Goal: Information Seeking & Learning: Learn about a topic

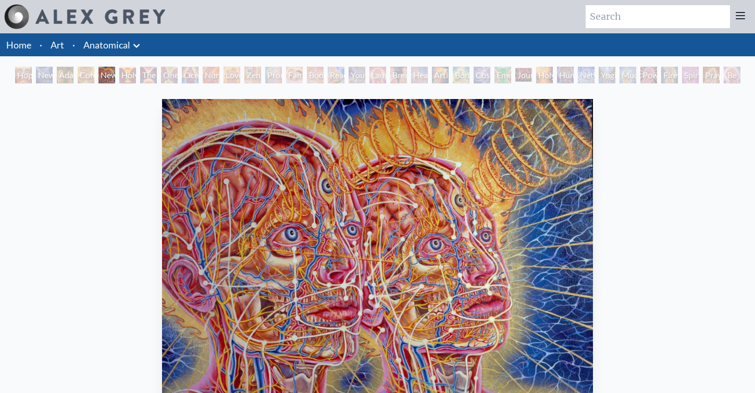
click at [167, 76] on div "One Taste" at bounding box center [169, 75] width 17 height 17
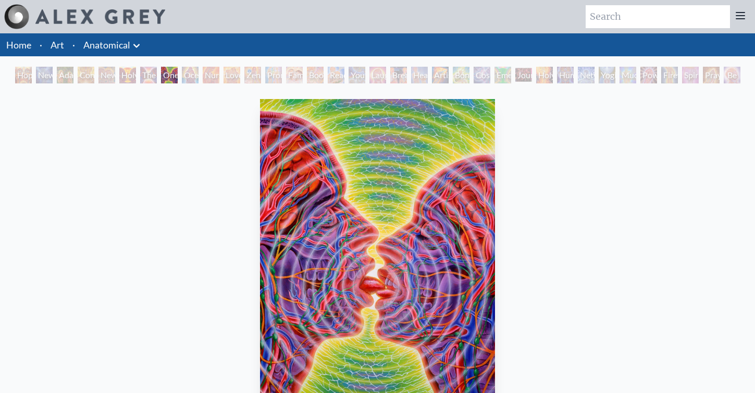
click at [141, 72] on div "The Kiss" at bounding box center [148, 75] width 17 height 17
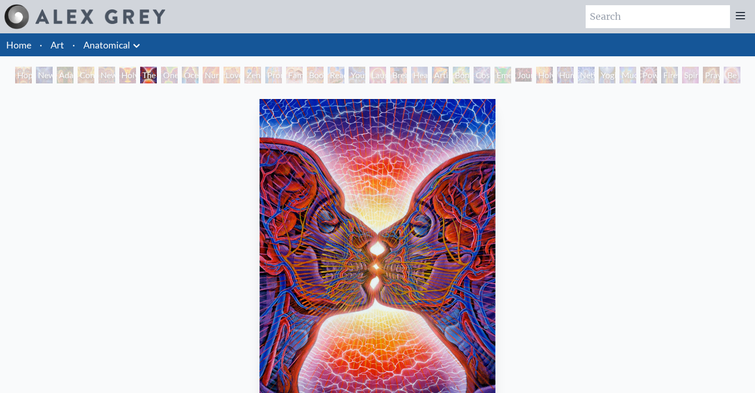
click at [186, 74] on div "Ocean of Love Bliss" at bounding box center [190, 75] width 17 height 17
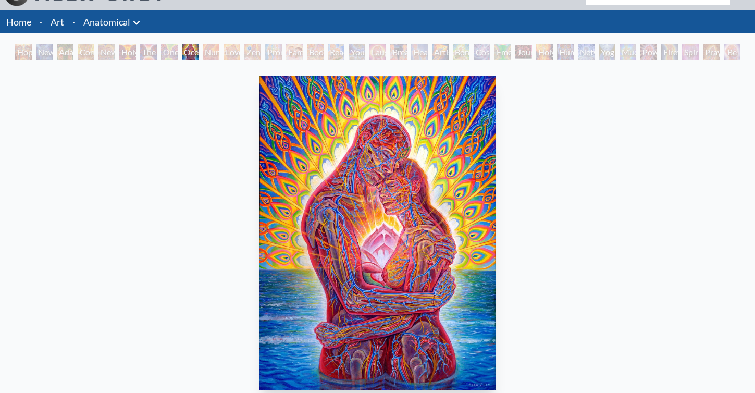
scroll to position [22, 0]
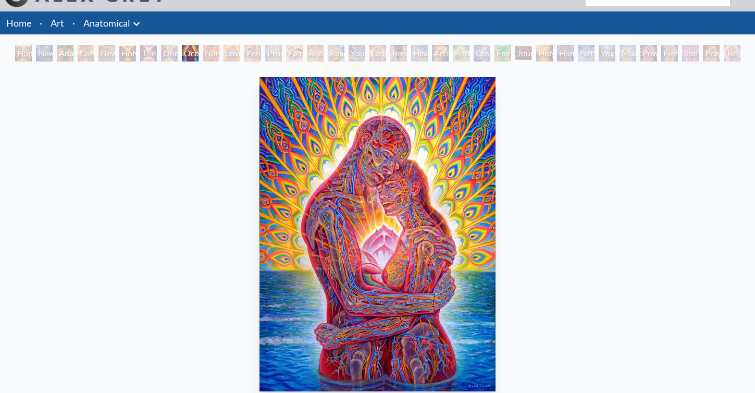
click at [239, 52] on div "Love Circuit" at bounding box center [232, 53] width 17 height 17
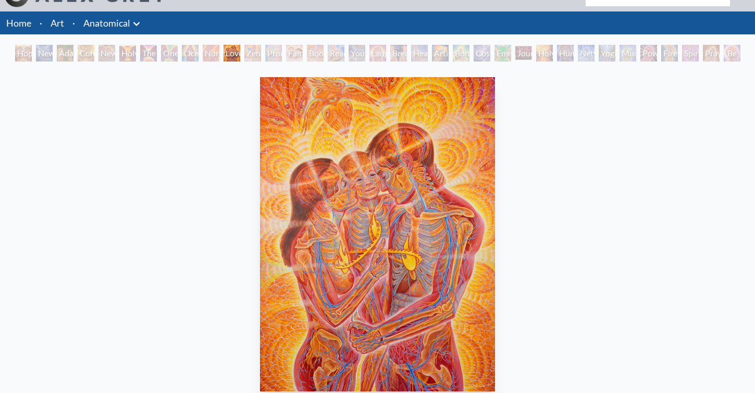
click at [276, 50] on div "Promise" at bounding box center [273, 53] width 17 height 17
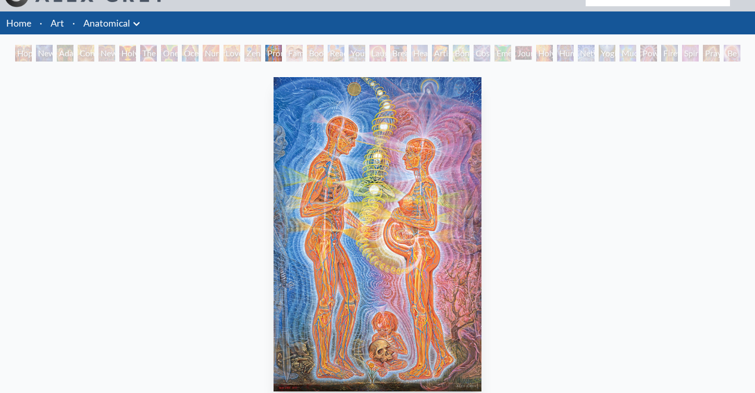
click at [256, 53] on div "Zena Lotus" at bounding box center [252, 53] width 17 height 17
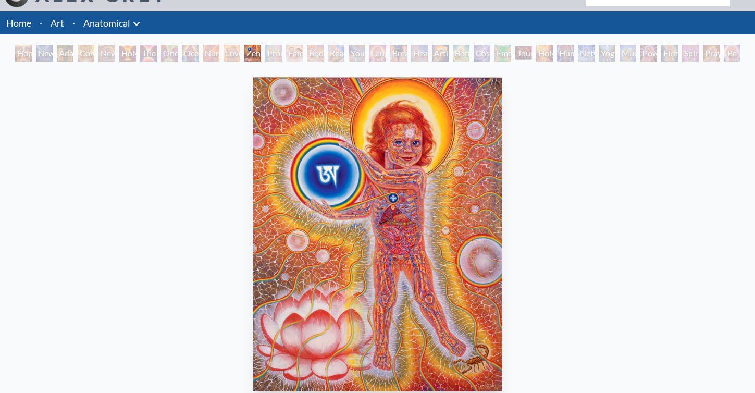
click at [321, 53] on div "Boo-boo" at bounding box center [315, 53] width 17 height 17
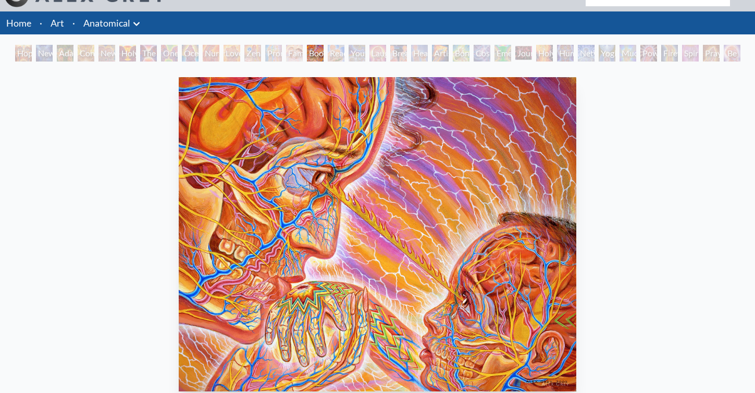
click at [404, 51] on div "Breathing" at bounding box center [398, 53] width 17 height 17
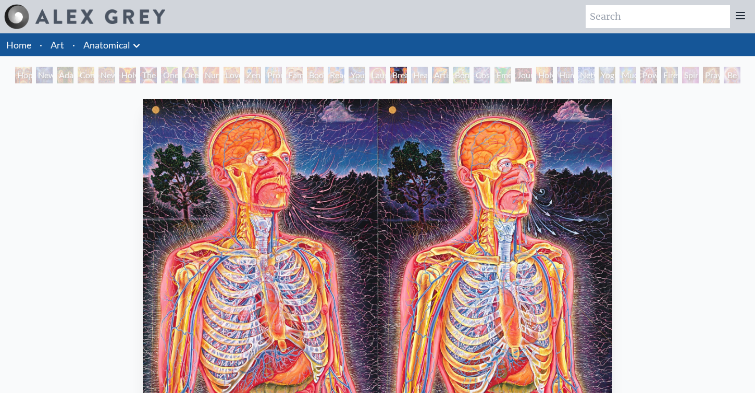
click at [422, 73] on div "Healing" at bounding box center [419, 75] width 17 height 17
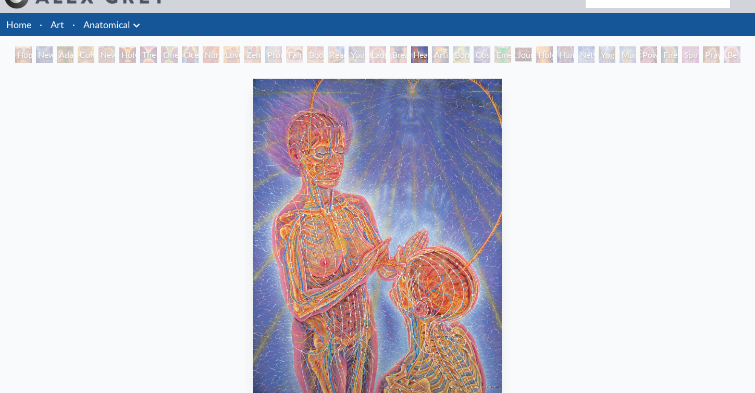
scroll to position [17, 0]
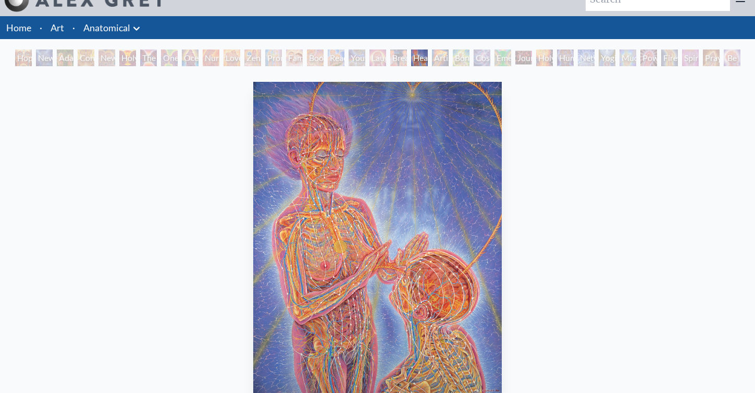
click at [488, 54] on div "Cosmic Lovers" at bounding box center [482, 58] width 17 height 17
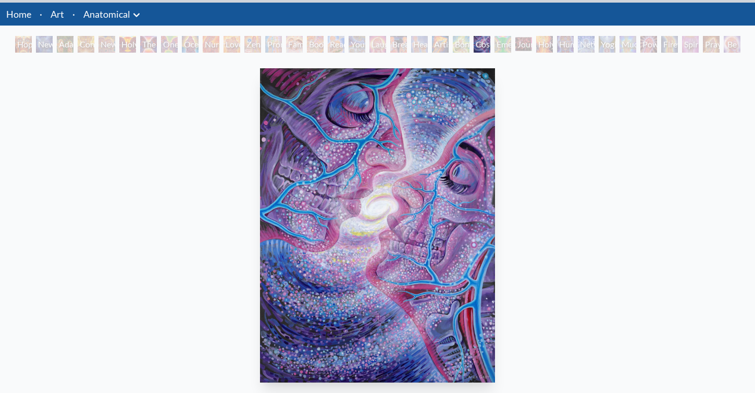
scroll to position [35, 0]
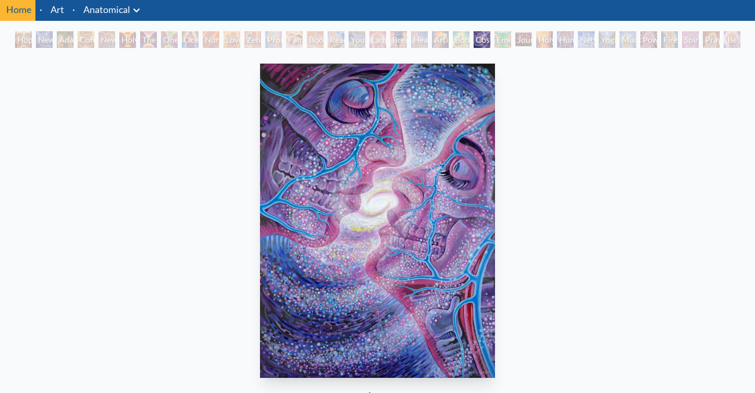
click at [551, 39] on div "Holy Fire" at bounding box center [544, 39] width 17 height 17
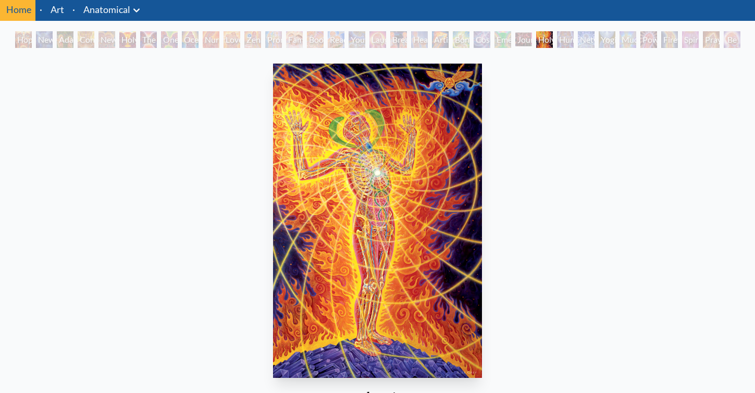
click at [562, 39] on div "Human Geometry" at bounding box center [565, 39] width 17 height 17
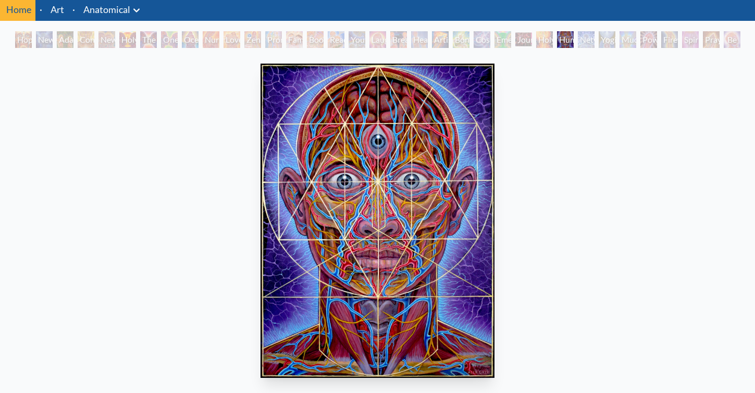
click at [636, 39] on div "Mudra" at bounding box center [628, 39] width 17 height 17
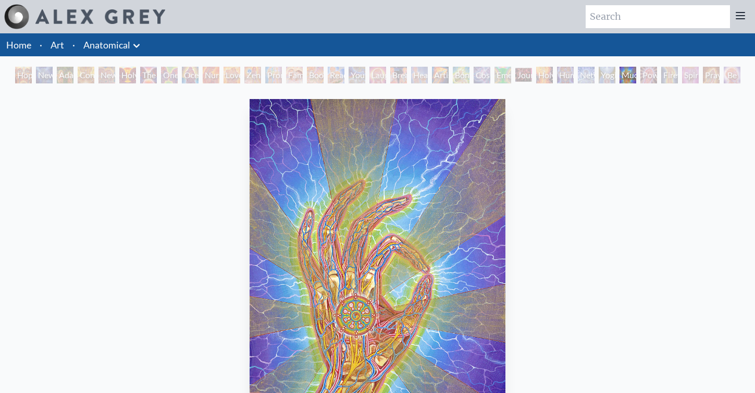
click at [656, 76] on div "Power to the Peaceful" at bounding box center [649, 75] width 17 height 17
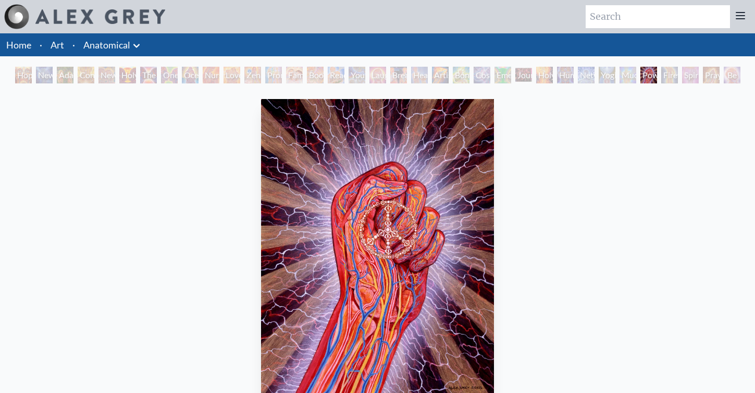
click at [678, 76] on div "Firewalking" at bounding box center [669, 75] width 17 height 17
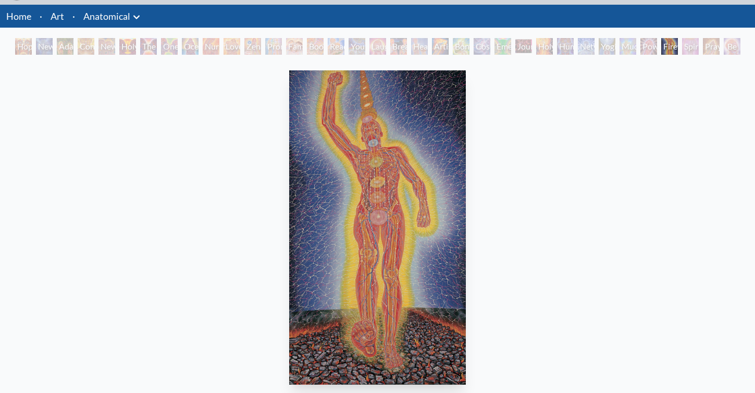
scroll to position [29, 0]
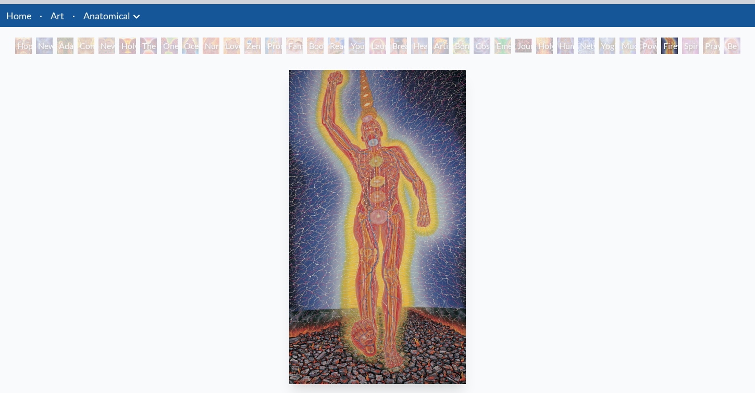
click at [449, 51] on div "Artist's Hand" at bounding box center [440, 46] width 17 height 17
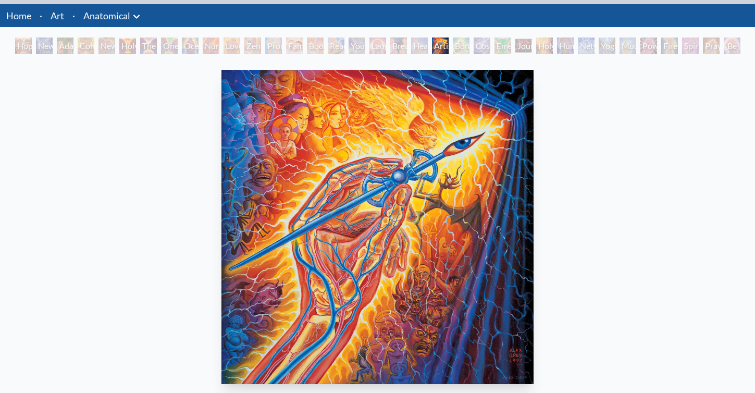
click at [467, 42] on div "Bond" at bounding box center [461, 46] width 17 height 17
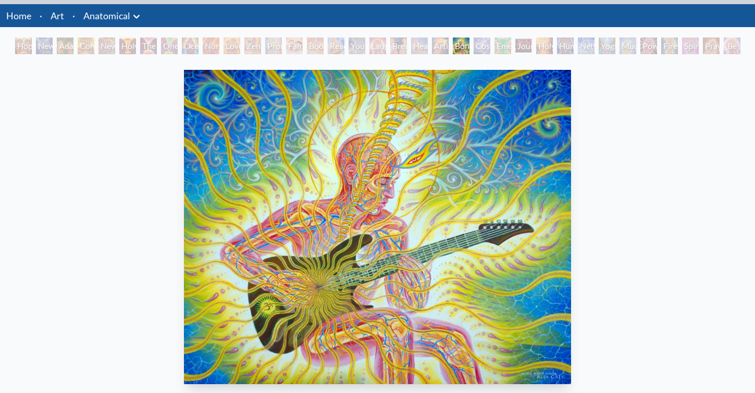
click at [525, 44] on div "Journey of the Wounded Healer" at bounding box center [523, 46] width 17 height 17
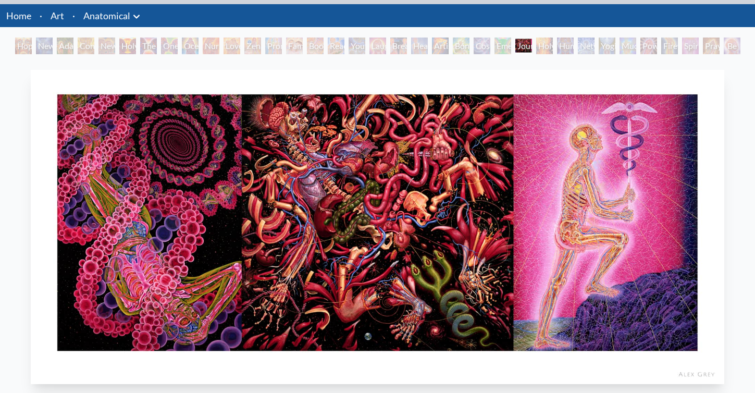
click at [714, 45] on div "Hope New Man 4: Christ Mind Adam & Eve Contemplation New Man New Woman Holy Gra…" at bounding box center [378, 48] width 730 height 20
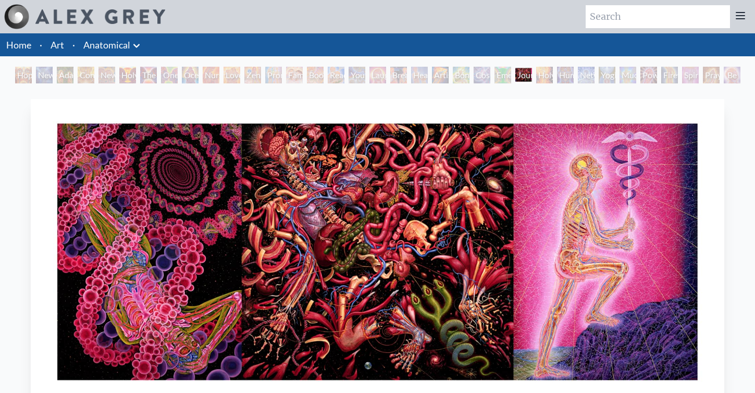
click at [62, 45] on link "Art" at bounding box center [58, 45] width 14 height 15
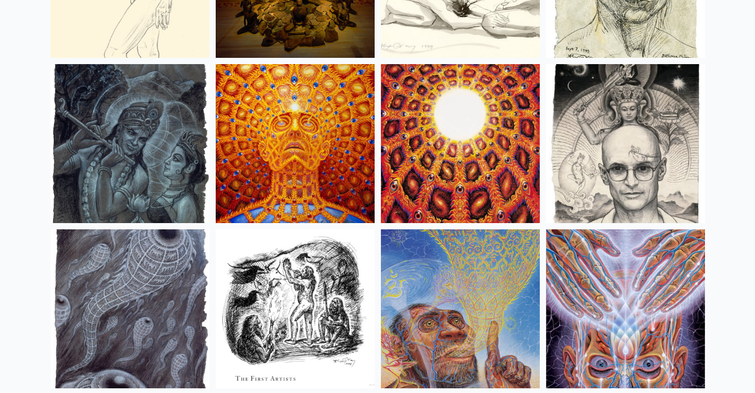
scroll to position [7305, 0]
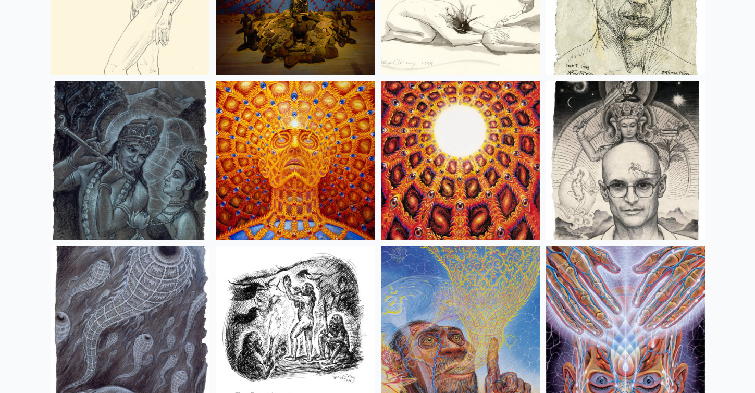
click at [286, 150] on img at bounding box center [295, 160] width 159 height 159
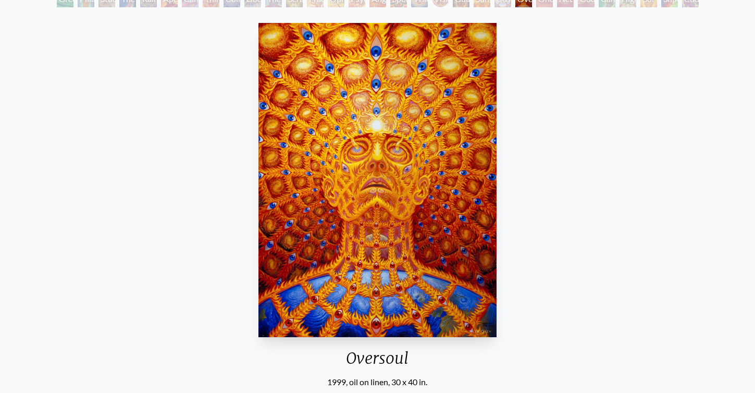
scroll to position [88, 0]
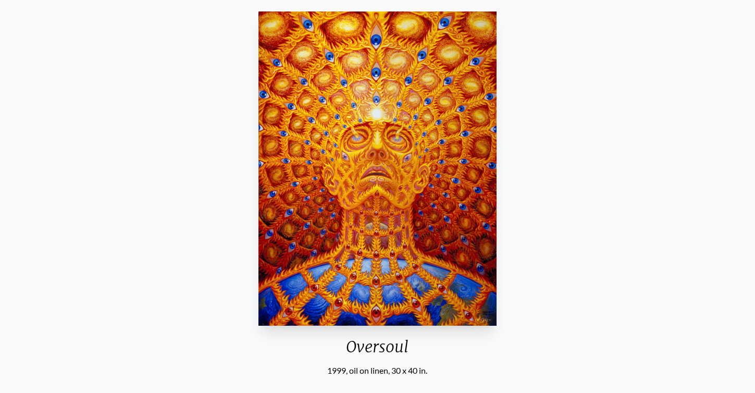
click at [380, 261] on img "23 / 31" at bounding box center [378, 168] width 238 height 314
click at [385, 252] on img "23 / 31" at bounding box center [378, 168] width 238 height 314
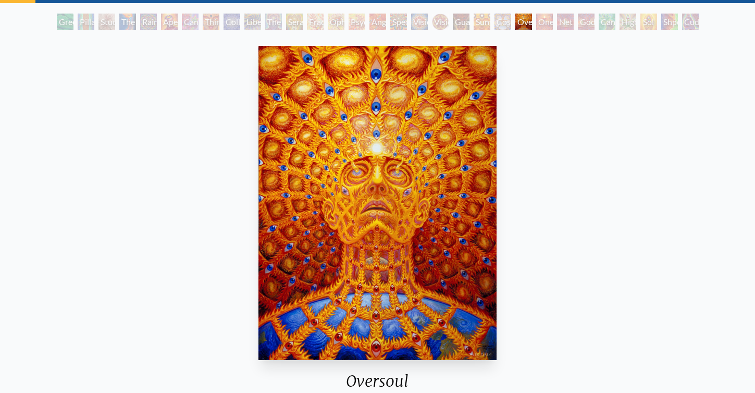
scroll to position [53, 0]
click at [450, 119] on img "23 / 31" at bounding box center [378, 203] width 238 height 314
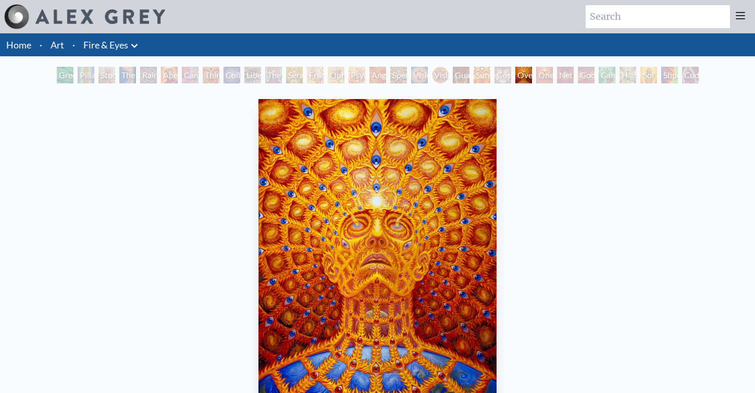
scroll to position [0, 0]
click at [140, 67] on div "Rainbow Eye Ripple" at bounding box center [148, 75] width 17 height 17
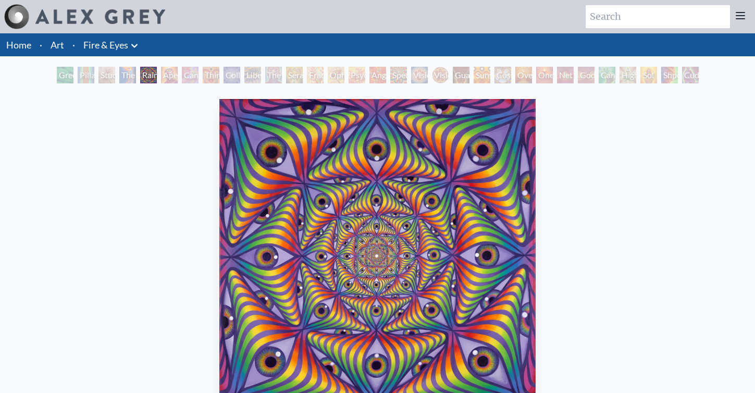
click at [99, 76] on div "Study for the Great Turn" at bounding box center [107, 75] width 17 height 17
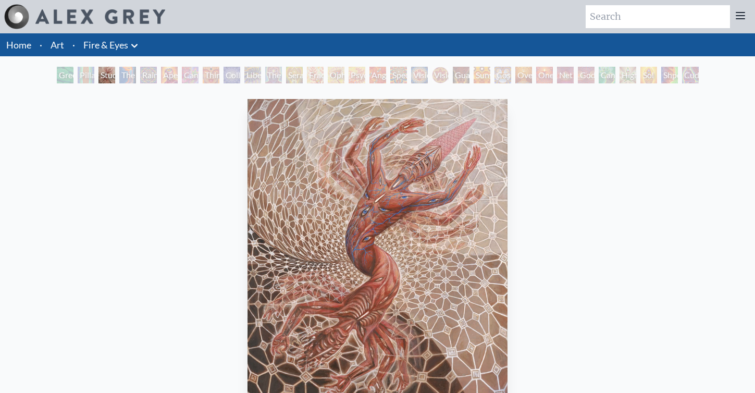
click at [85, 74] on div "Pillar of Awareness" at bounding box center [86, 75] width 17 height 17
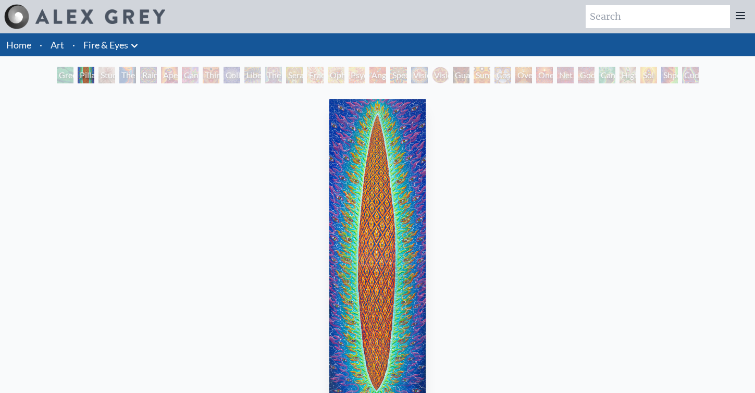
click at [199, 74] on div "Cannabis Sutra" at bounding box center [190, 75] width 17 height 17
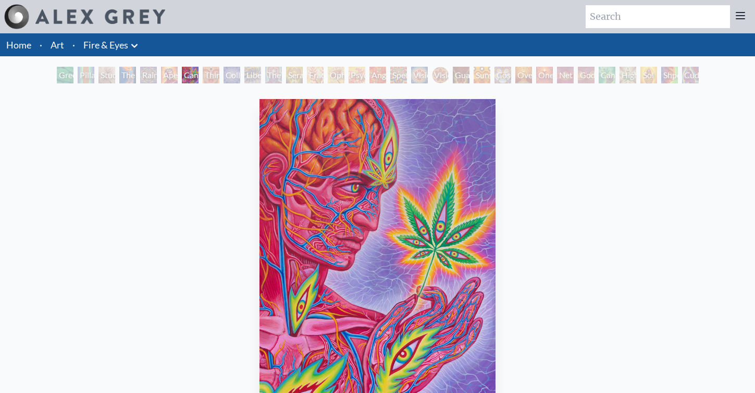
click at [235, 74] on div "Collective Vision" at bounding box center [232, 75] width 17 height 17
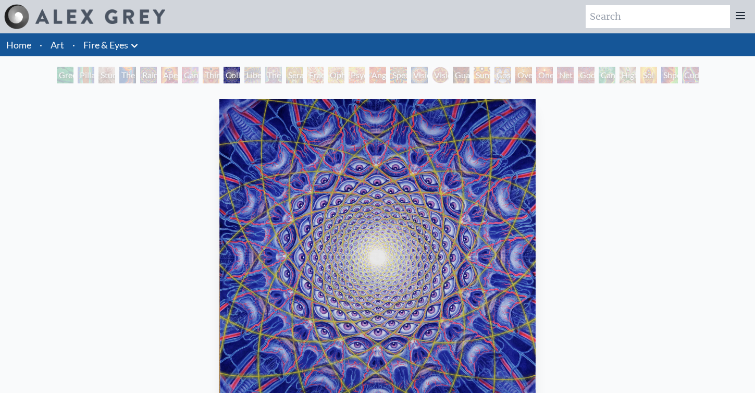
click at [276, 73] on div "The Seer" at bounding box center [273, 75] width 17 height 17
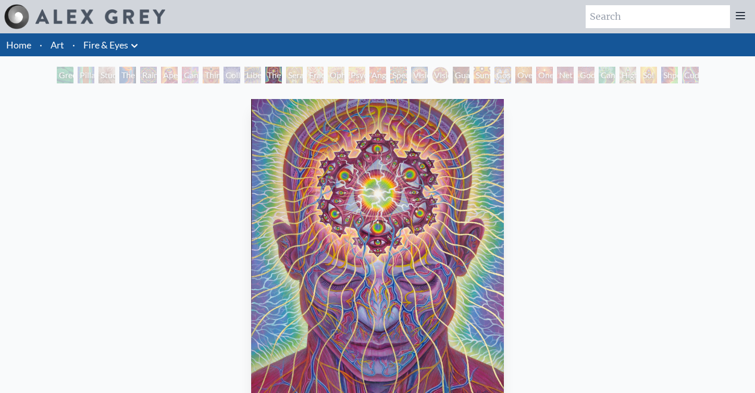
click at [244, 72] on div "Liberation Through Seeing" at bounding box center [252, 75] width 17 height 17
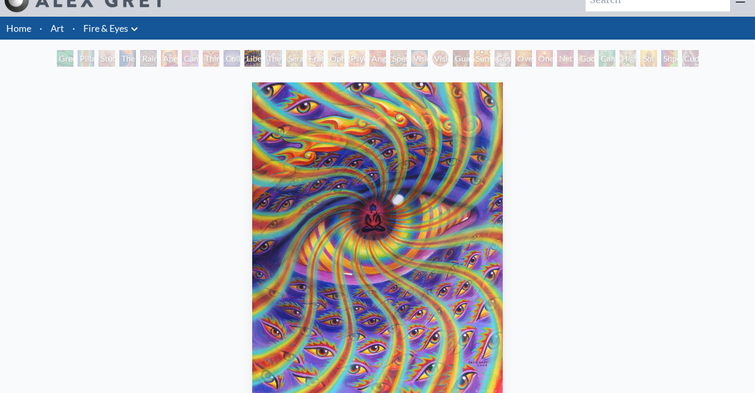
scroll to position [11, 0]
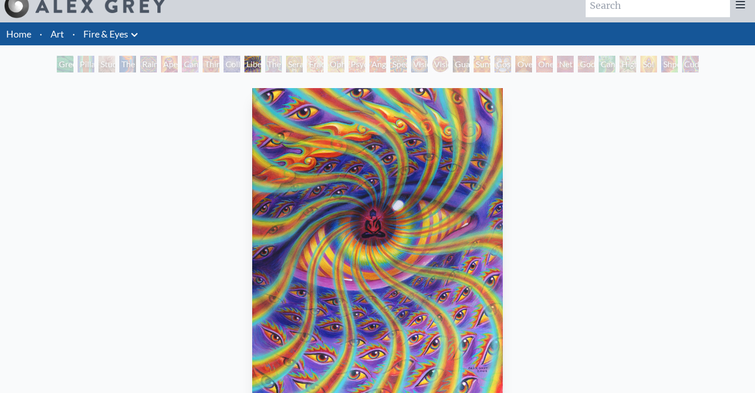
click at [310, 63] on div "Fractal Eyes" at bounding box center [315, 64] width 17 height 17
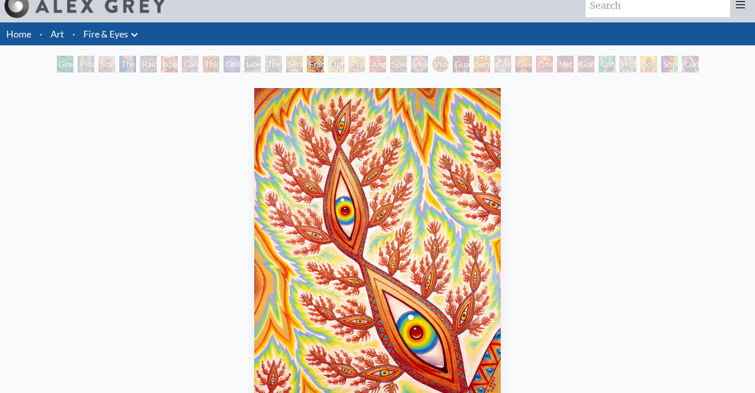
click at [370, 65] on div "Angel Skin" at bounding box center [378, 64] width 17 height 17
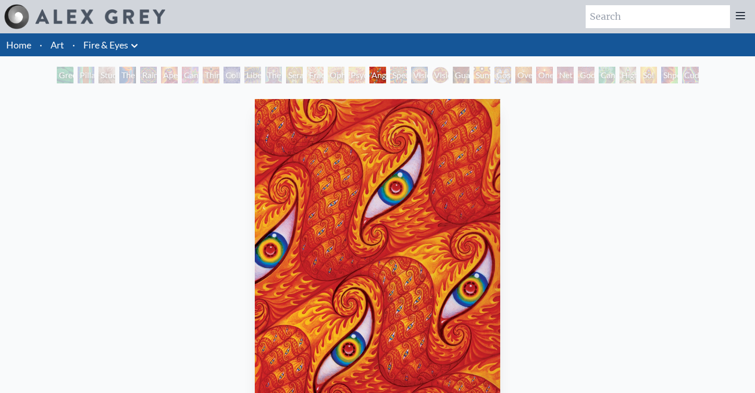
click at [344, 77] on div "Ophanic Eyelash" at bounding box center [336, 75] width 17 height 17
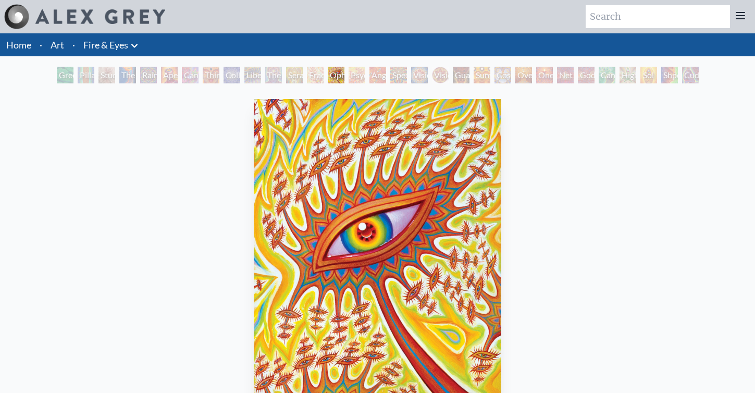
click at [465, 78] on div "Guardian of Infinite Vision" at bounding box center [461, 75] width 17 height 17
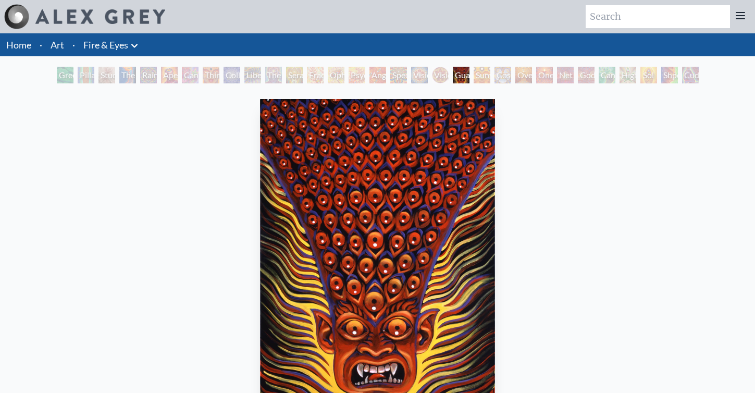
click at [474, 76] on div "Sunyata" at bounding box center [482, 75] width 17 height 17
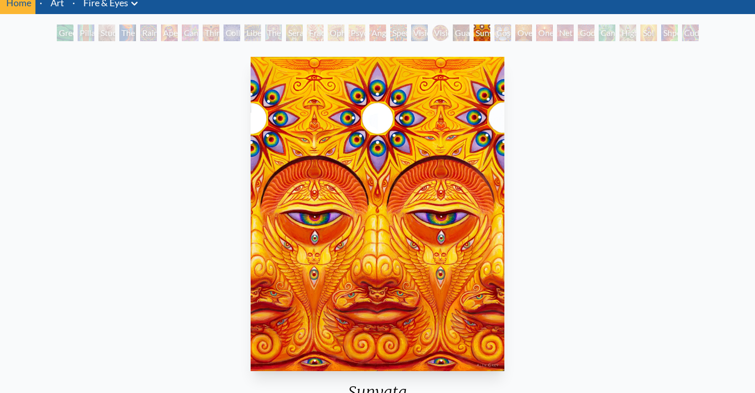
scroll to position [41, 0]
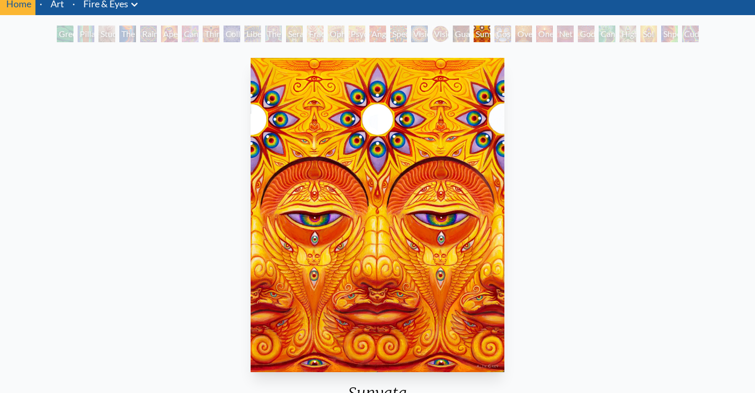
click at [506, 33] on div "Cosmic Elf" at bounding box center [503, 34] width 17 height 17
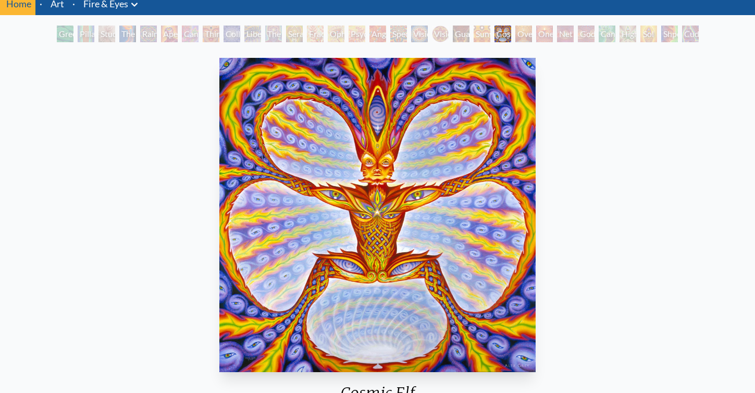
click at [557, 35] on div "Net of Being" at bounding box center [565, 34] width 17 height 17
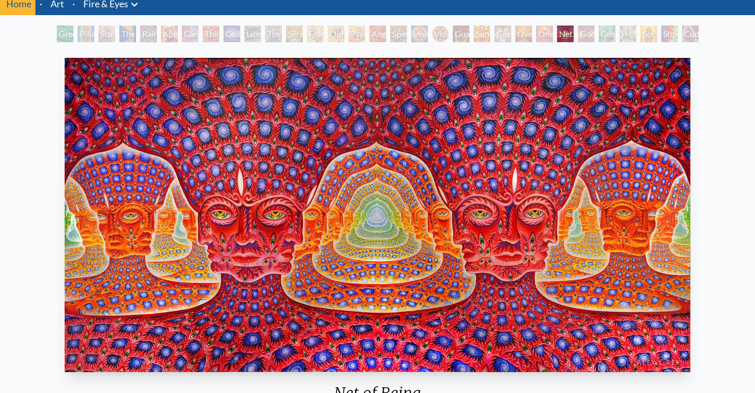
click at [539, 35] on div "One" at bounding box center [544, 34] width 17 height 17
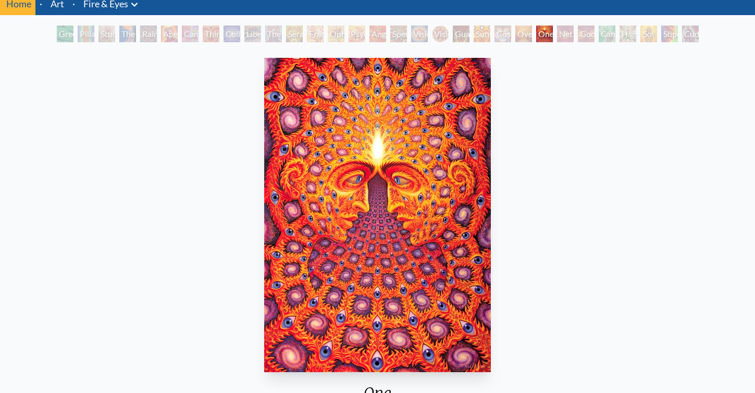
click at [561, 35] on div "Net of Being" at bounding box center [565, 34] width 17 height 17
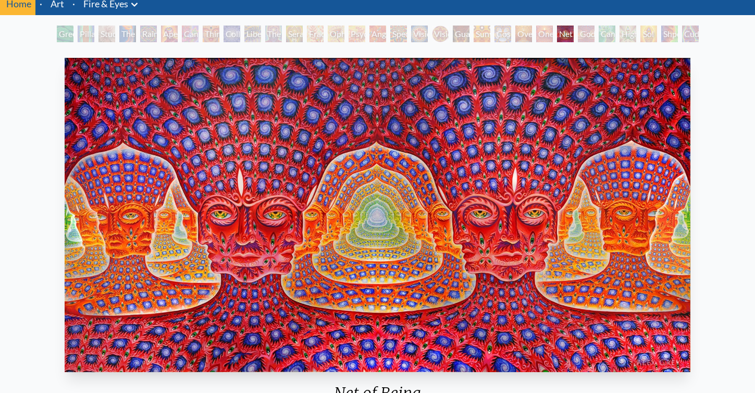
click at [589, 33] on div "Godself" at bounding box center [586, 34] width 17 height 17
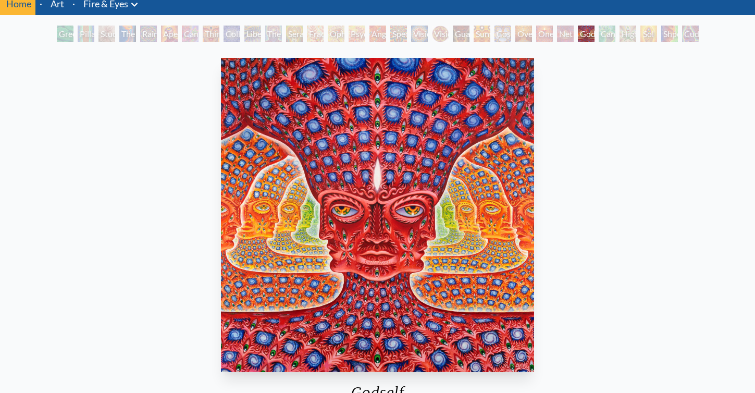
click at [665, 33] on div "Shpongled" at bounding box center [669, 34] width 17 height 17
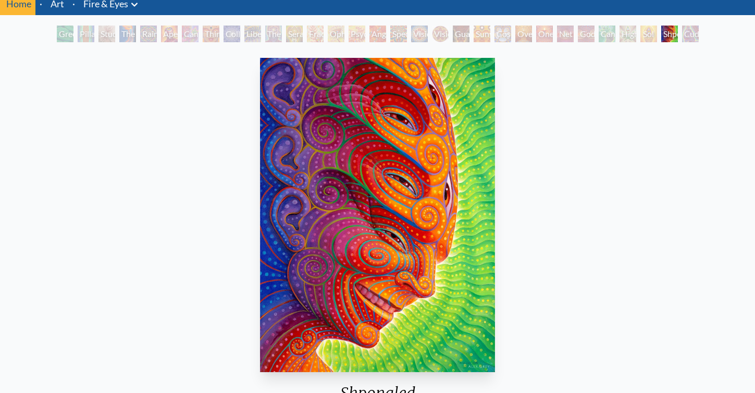
click at [641, 36] on div "Sol Invictus" at bounding box center [649, 34] width 17 height 17
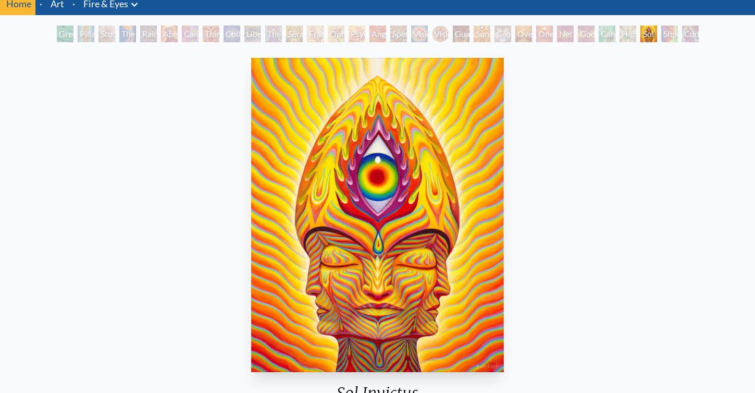
click at [699, 32] on div "Cuddle" at bounding box center [690, 34] width 17 height 17
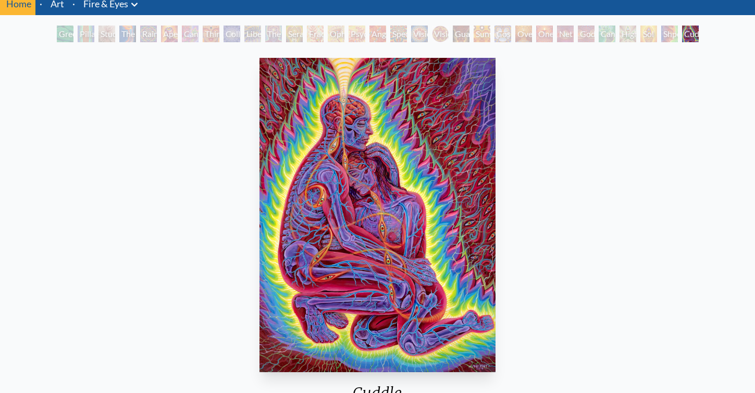
click at [581, 30] on div "Godself" at bounding box center [586, 34] width 17 height 17
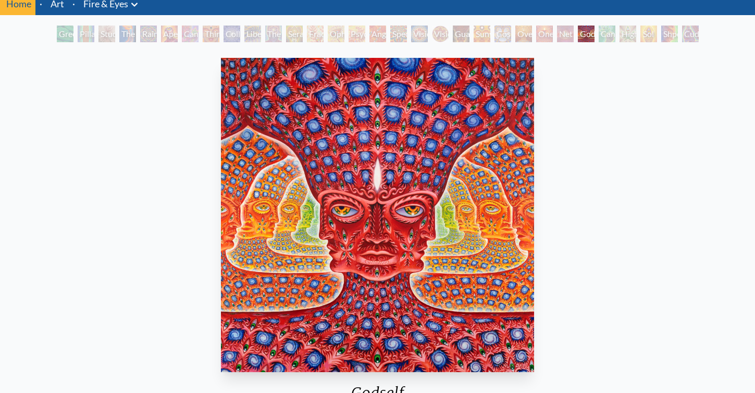
click at [557, 30] on div "Net of Being" at bounding box center [565, 34] width 17 height 17
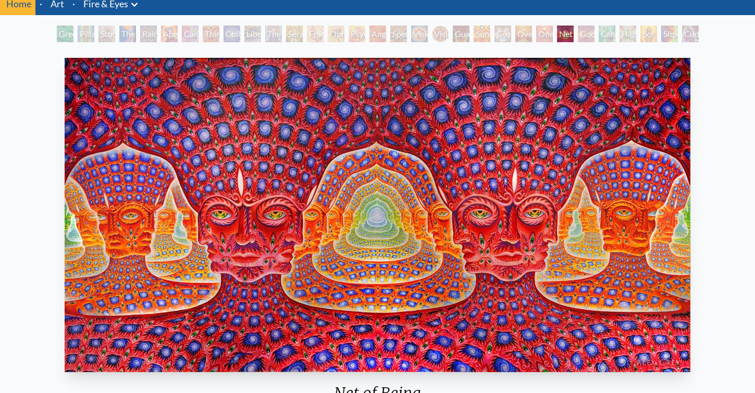
click at [580, 32] on div "Godself" at bounding box center [586, 34] width 17 height 17
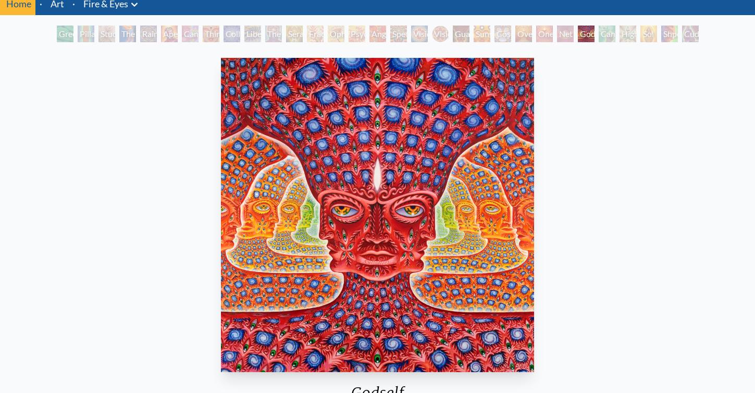
click at [518, 40] on div "Oversoul" at bounding box center [523, 34] width 17 height 17
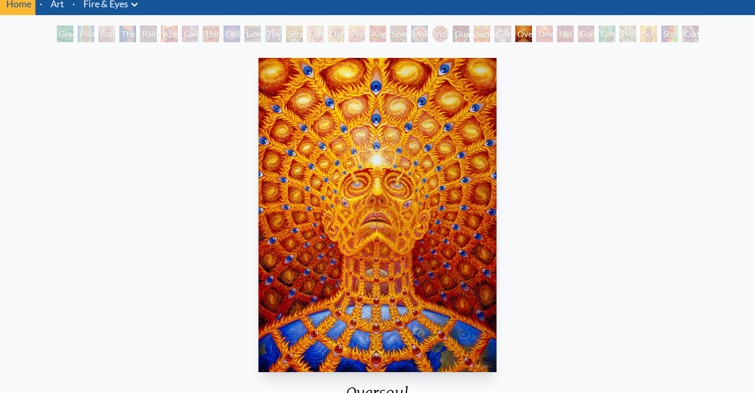
click at [547, 34] on div "One" at bounding box center [544, 34] width 17 height 17
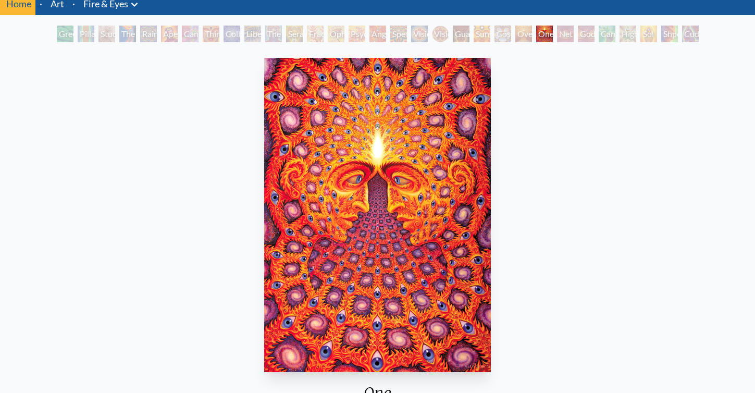
click at [495, 35] on div "Cosmic Elf" at bounding box center [503, 34] width 17 height 17
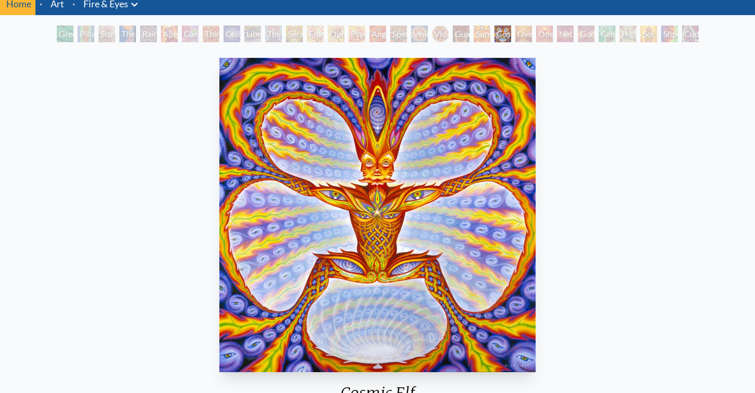
click at [474, 38] on div "Sunyata" at bounding box center [482, 34] width 17 height 17
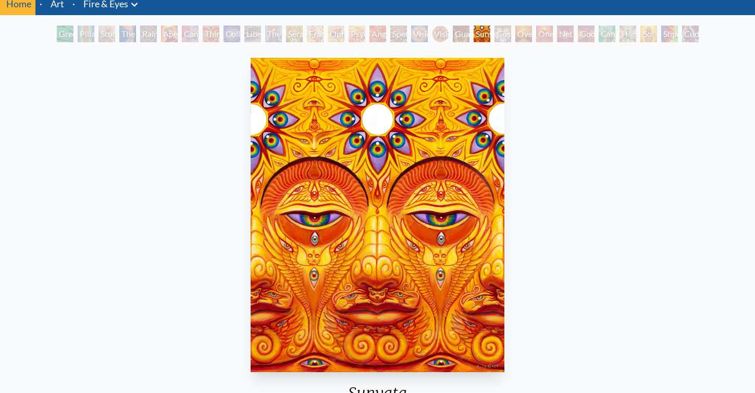
click at [453, 39] on div "Guardian of Infinite Vision" at bounding box center [461, 34] width 17 height 17
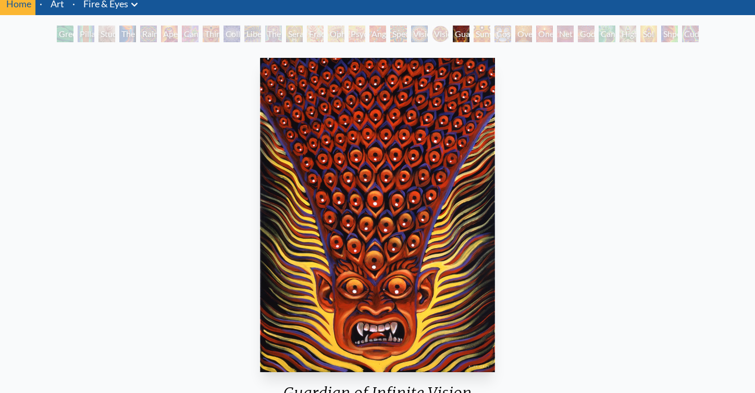
click at [407, 36] on div "Spectral Lotus" at bounding box center [398, 34] width 17 height 17
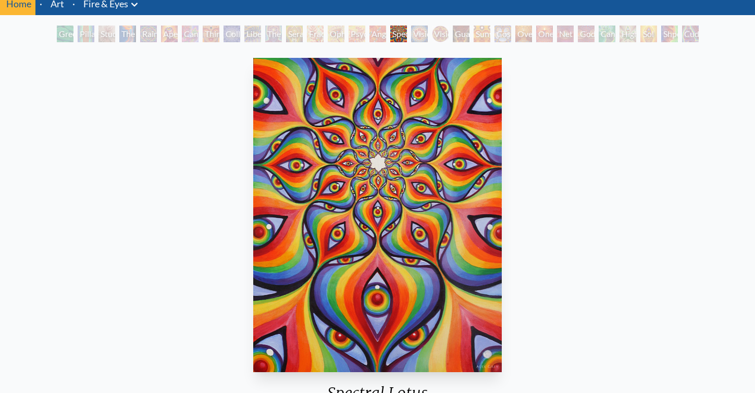
click at [432, 32] on div "Vision Crystal Tondo" at bounding box center [440, 34] width 17 height 17
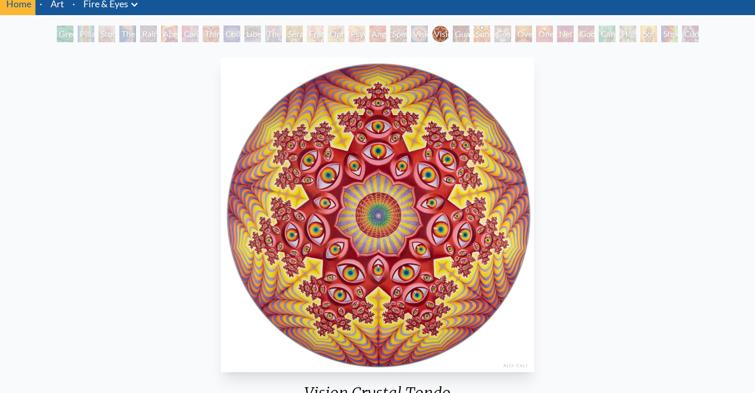
click at [690, 36] on div "Cuddle" at bounding box center [690, 34] width 17 height 17
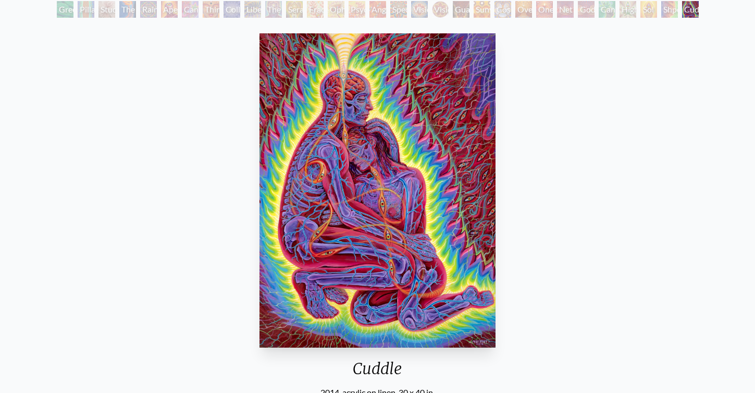
scroll to position [65, 0]
click at [73, 12] on div "Green Hand" at bounding box center [65, 10] width 17 height 17
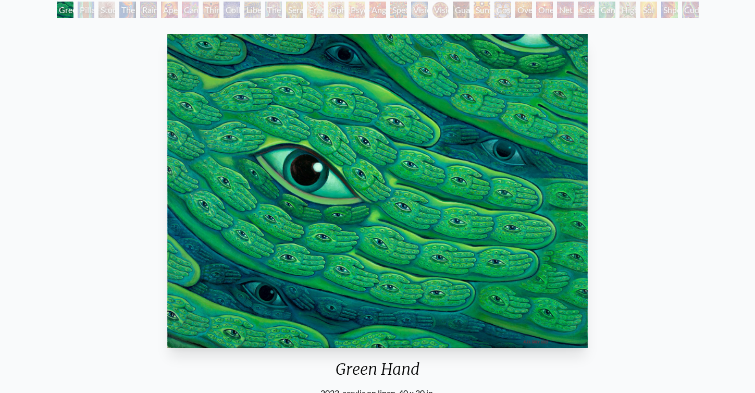
click at [94, 10] on div "Pillar of Awareness" at bounding box center [86, 10] width 17 height 17
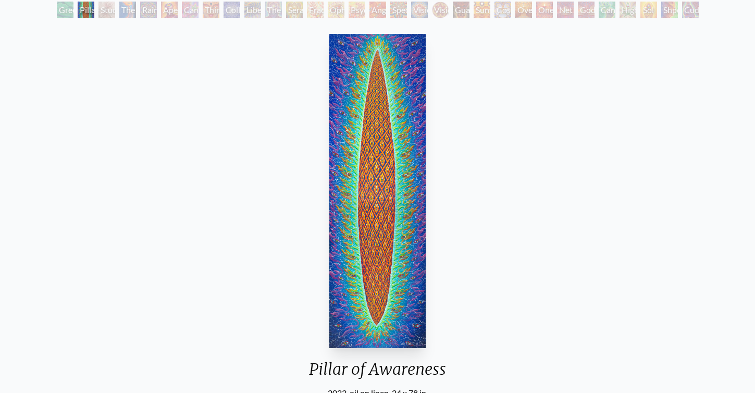
click at [119, 10] on div "The Torch" at bounding box center [127, 10] width 17 height 17
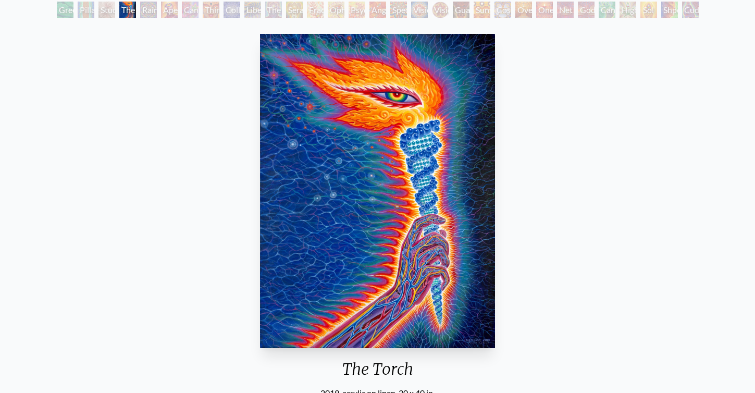
click at [173, 8] on div "Aperture" at bounding box center [169, 10] width 17 height 17
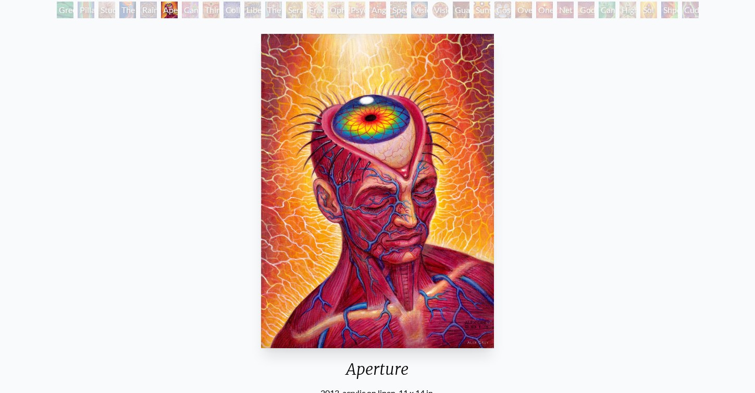
click at [207, 7] on div "Third Eye Tears of Joy" at bounding box center [211, 10] width 17 height 17
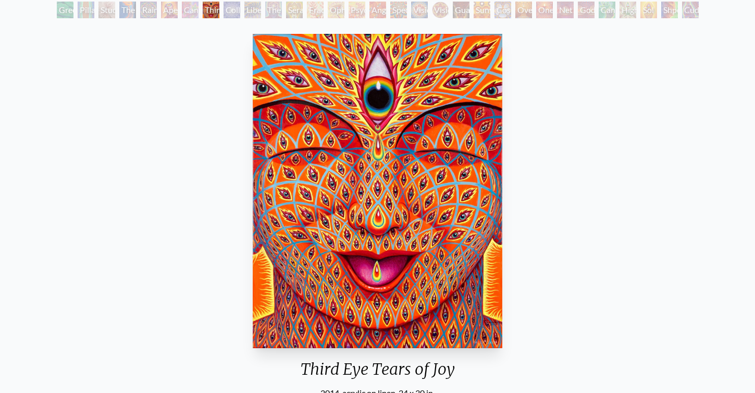
click at [232, 7] on div "Collective Vision" at bounding box center [232, 10] width 17 height 17
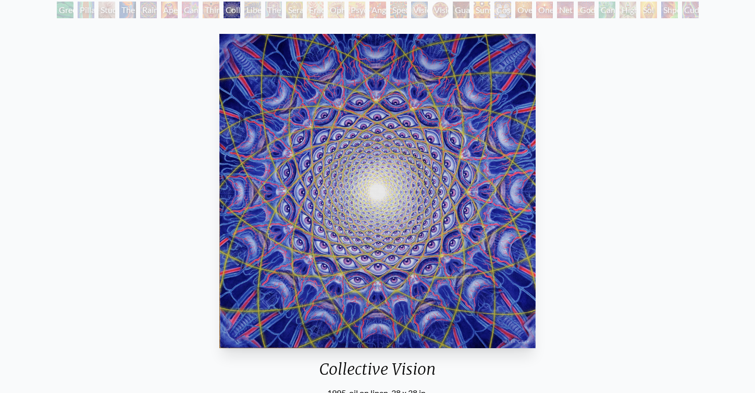
click at [257, 11] on div "Liberation Through Seeing" at bounding box center [252, 10] width 17 height 17
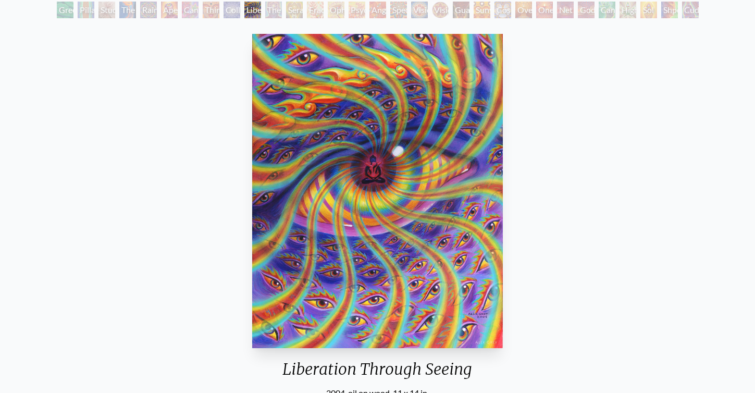
click at [286, 12] on div "Seraphic Transport Docking on the Third Eye" at bounding box center [294, 10] width 17 height 17
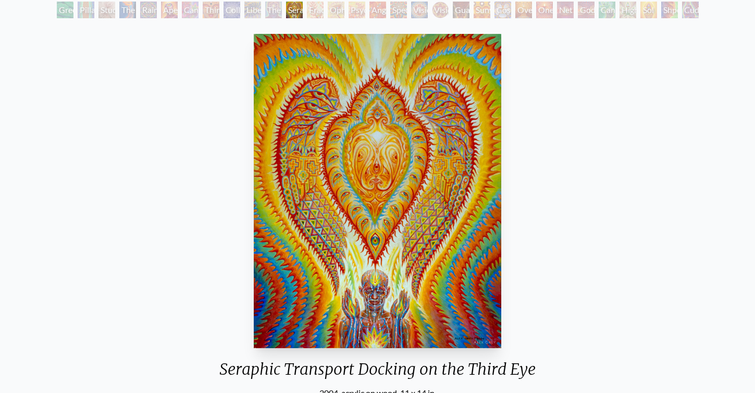
click at [276, 8] on div "The Seer" at bounding box center [273, 10] width 17 height 17
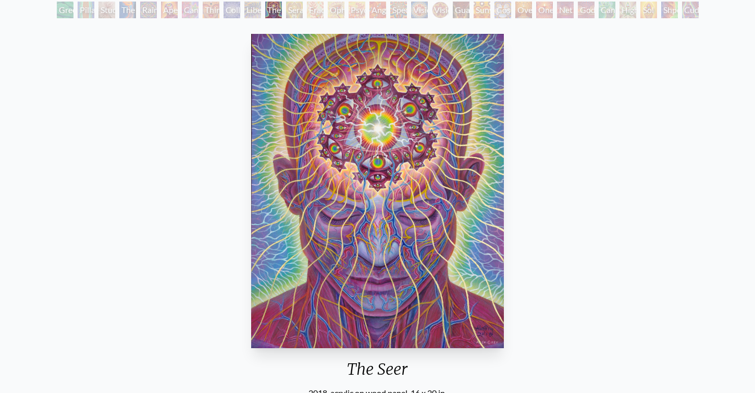
click at [318, 11] on div "Fractal Eyes" at bounding box center [315, 10] width 17 height 17
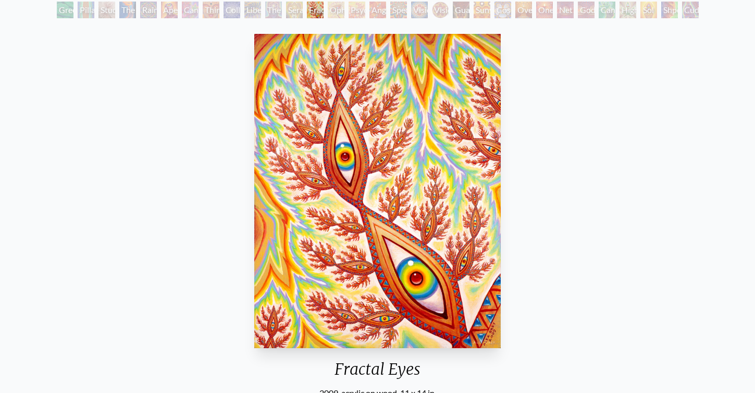
click at [339, 13] on div "Ophanic Eyelash" at bounding box center [336, 10] width 17 height 17
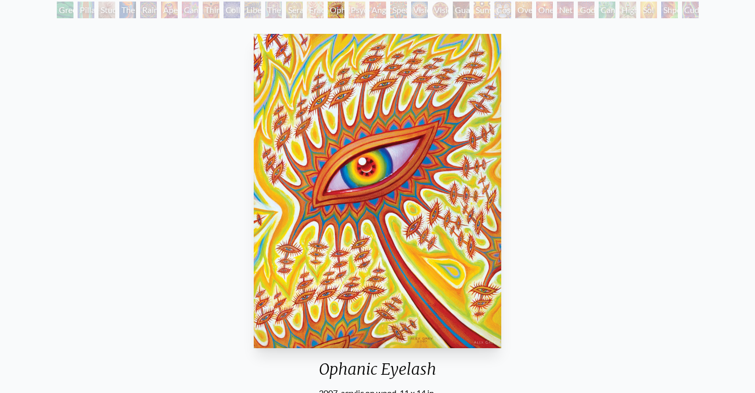
click at [359, 11] on div "Psychomicrograph of a Fractal Paisley Cherub Feather Tip" at bounding box center [357, 10] width 17 height 17
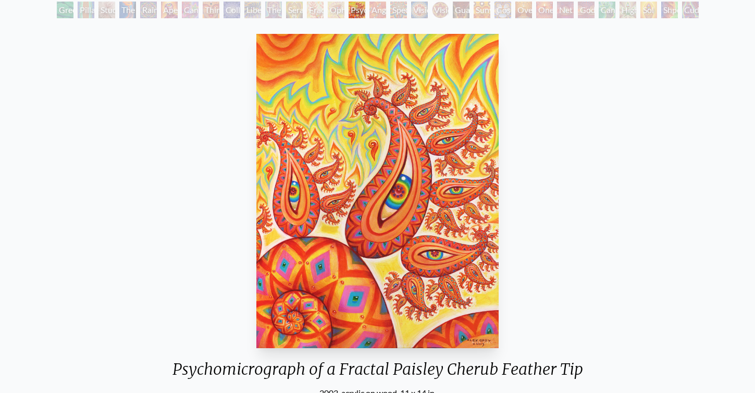
click at [393, 13] on div "Spectral Lotus" at bounding box center [398, 10] width 17 height 17
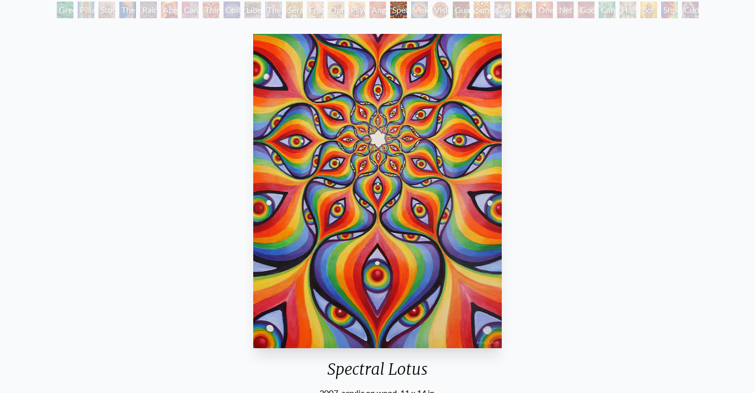
click at [420, 11] on div "Vision Crystal" at bounding box center [419, 10] width 17 height 17
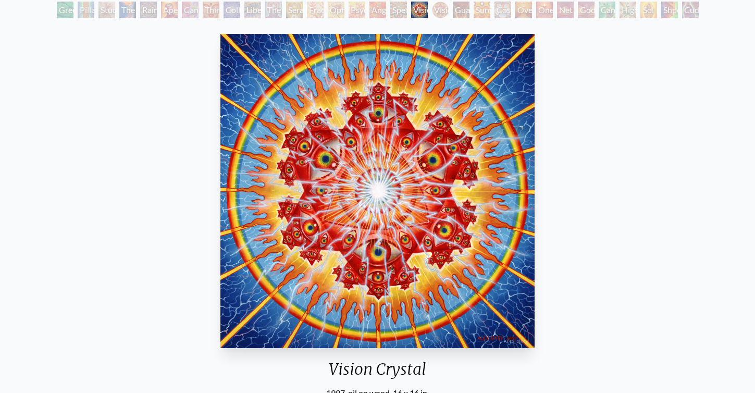
click at [442, 9] on div "Vision Crystal Tondo" at bounding box center [440, 10] width 17 height 17
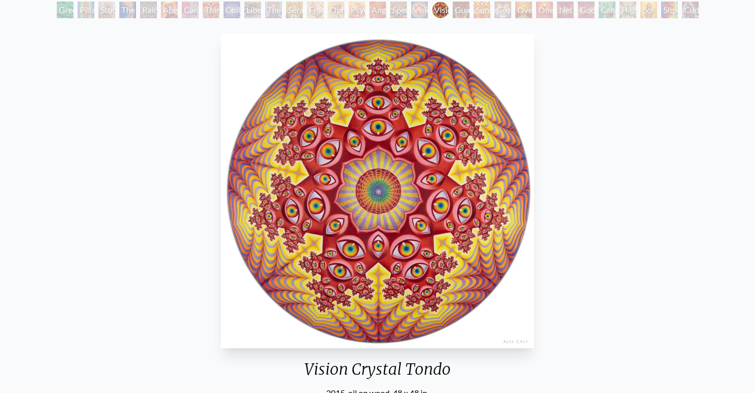
click at [462, 15] on div "Guardian of Infinite Vision" at bounding box center [461, 10] width 17 height 17
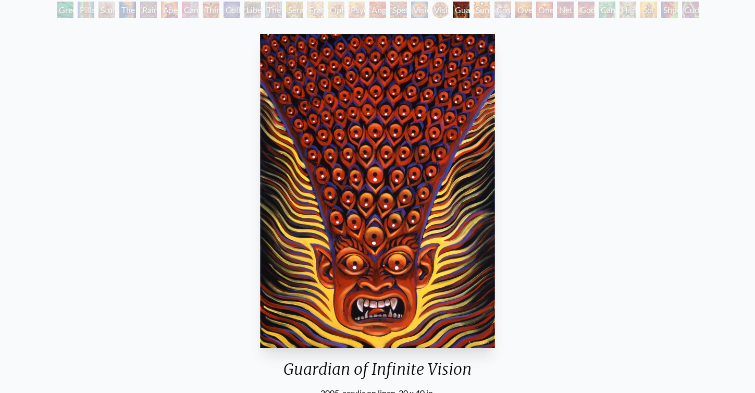
click at [486, 7] on div "Sunyata" at bounding box center [482, 10] width 17 height 17
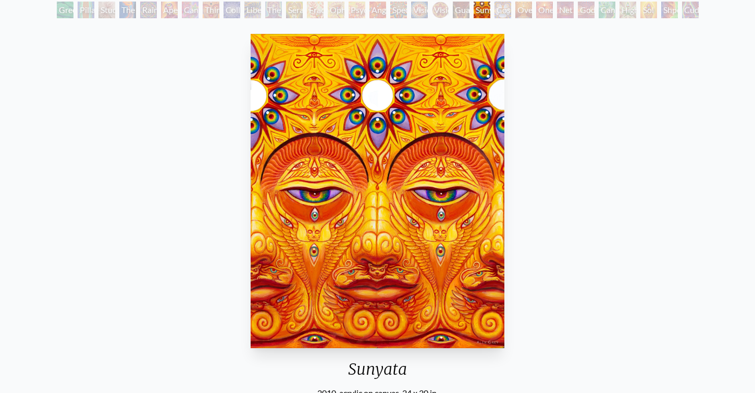
click at [503, 10] on div "Cosmic Elf" at bounding box center [503, 10] width 17 height 17
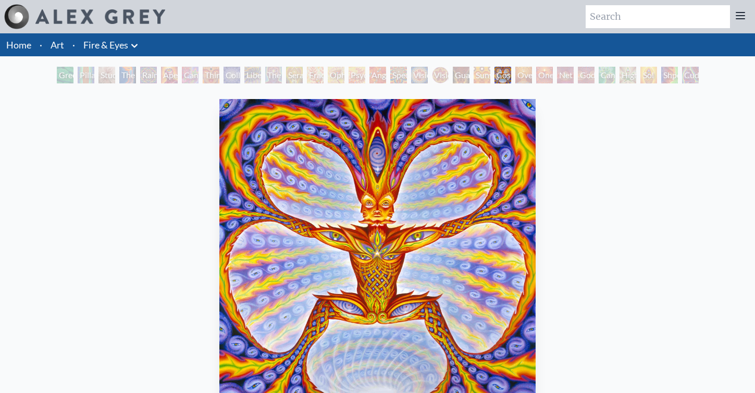
click at [66, 45] on li "Art" at bounding box center [57, 44] width 22 height 23
click at [97, 43] on link "Fire & Eyes" at bounding box center [105, 45] width 45 height 15
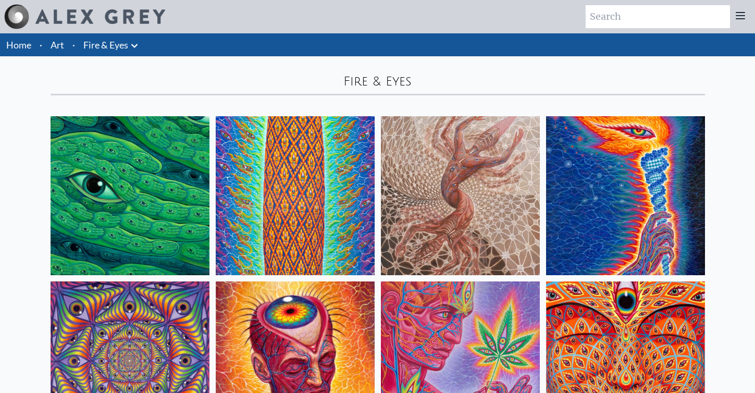
click at [139, 43] on icon at bounding box center [134, 46] width 13 height 13
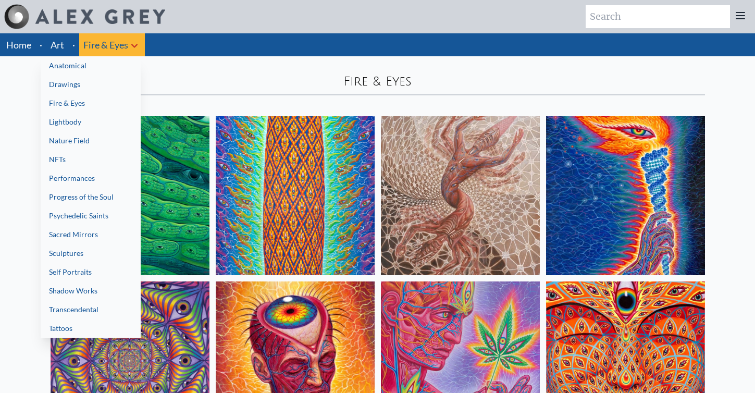
click at [59, 229] on link "Sacred Mirrors" at bounding box center [91, 234] width 100 height 19
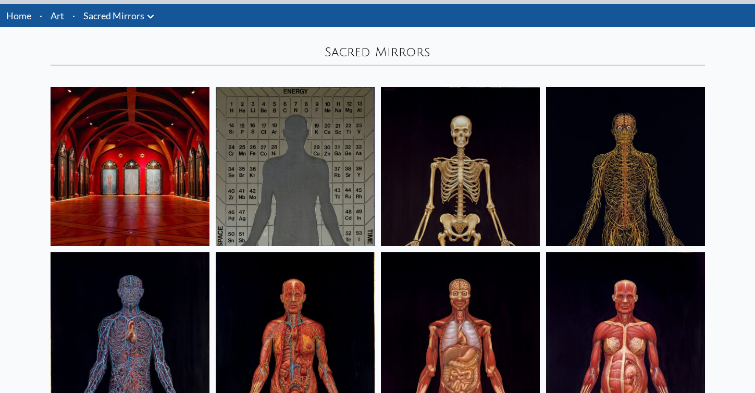
scroll to position [12, 0]
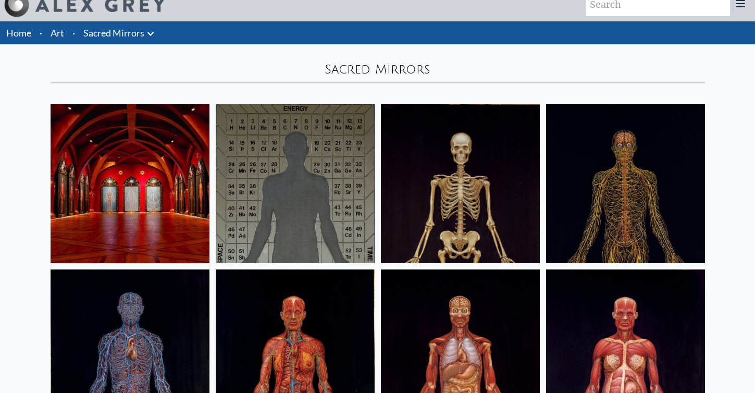
click at [152, 34] on icon at bounding box center [150, 34] width 6 height 4
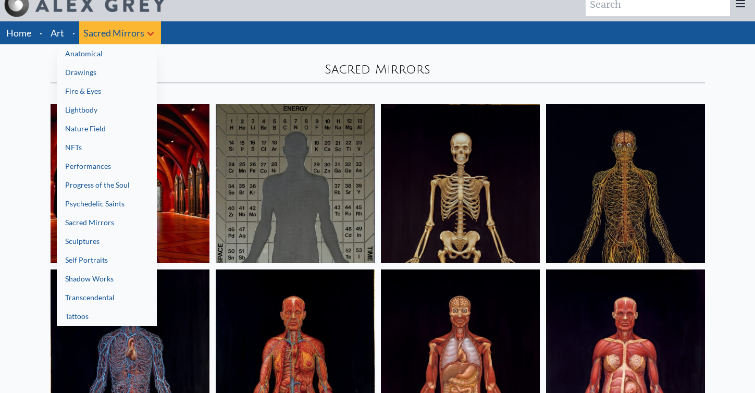
click at [81, 183] on link "Progress of the Soul" at bounding box center [107, 185] width 100 height 19
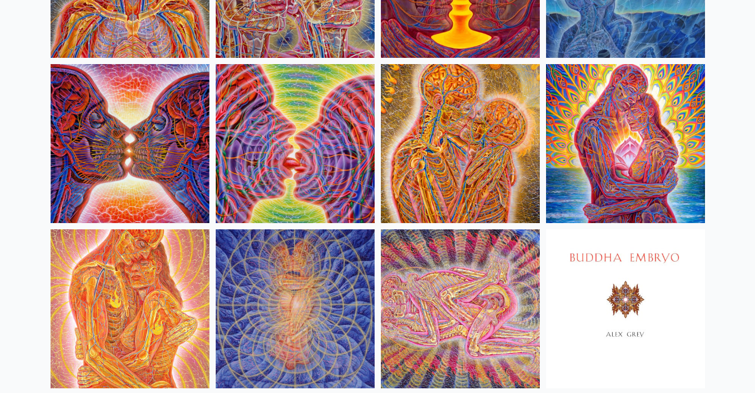
scroll to position [374, 0]
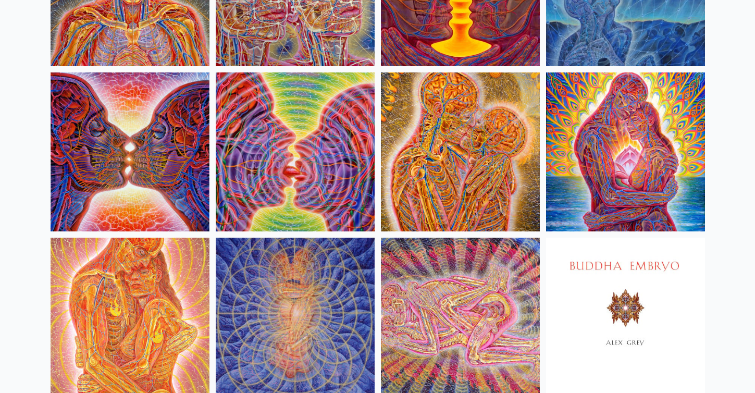
click at [449, 167] on img at bounding box center [460, 151] width 159 height 159
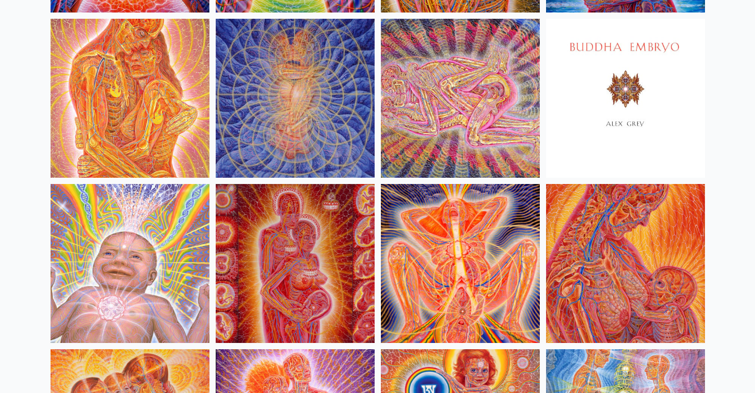
scroll to position [594, 0]
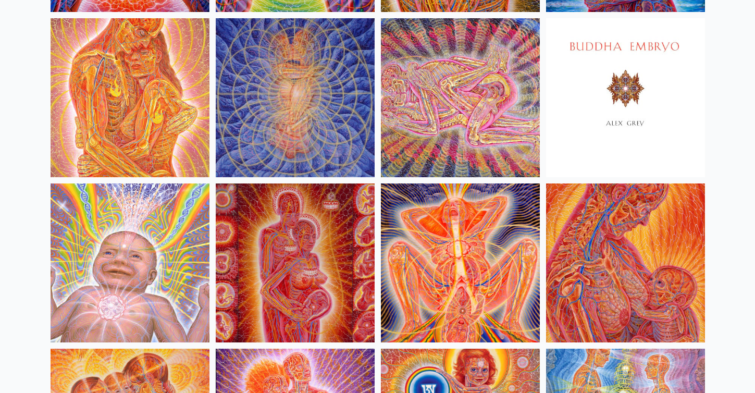
click at [304, 140] on img at bounding box center [295, 97] width 159 height 159
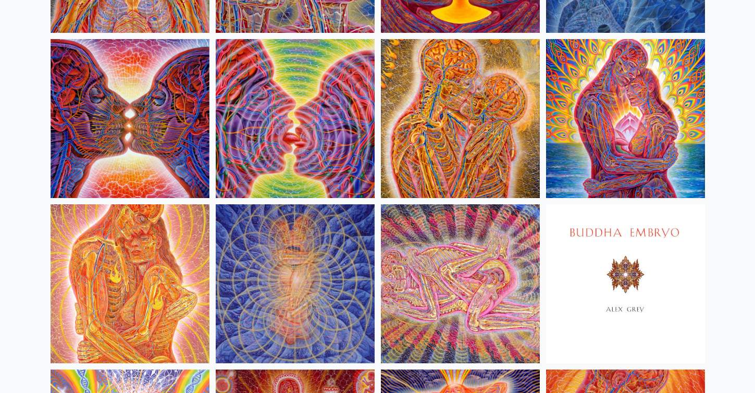
scroll to position [405, 0]
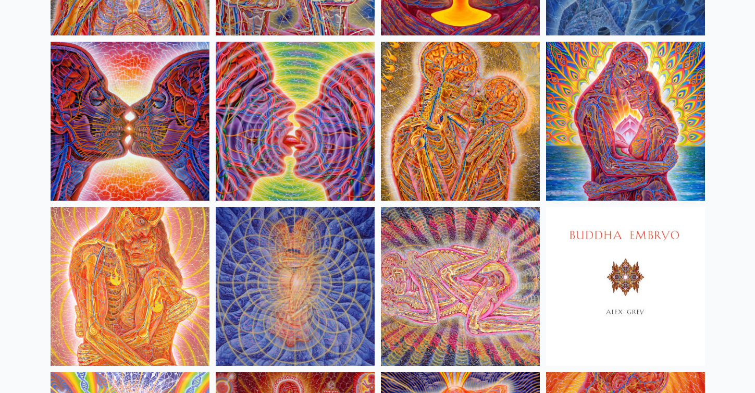
click at [452, 144] on img at bounding box center [460, 121] width 159 height 159
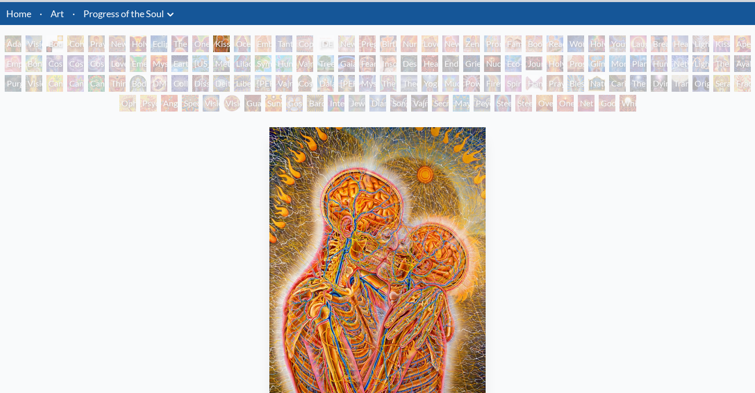
scroll to position [29, 0]
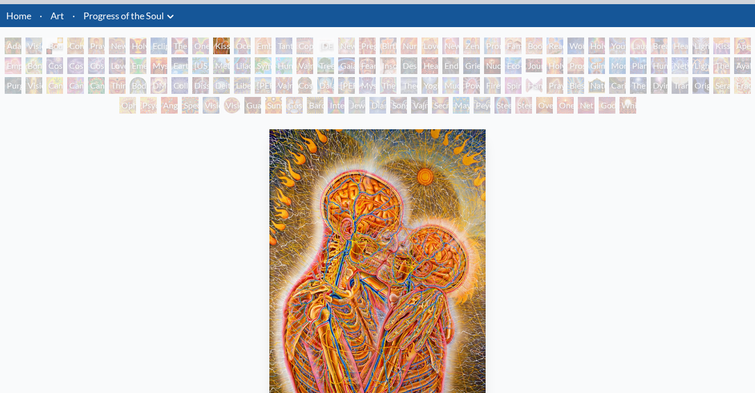
click at [474, 106] on div "Peyote Being" at bounding box center [482, 105] width 17 height 17
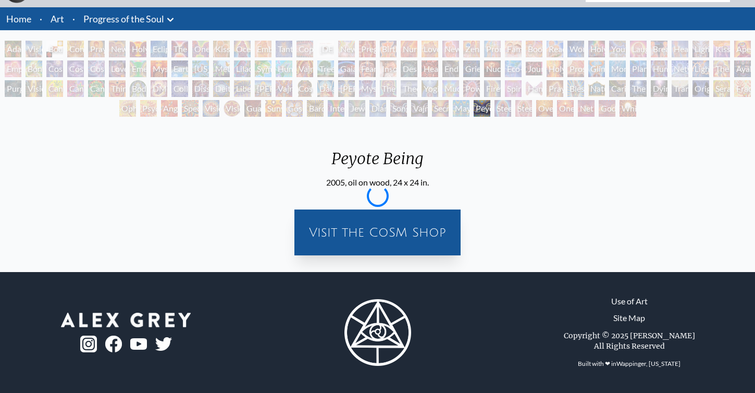
scroll to position [26, 0]
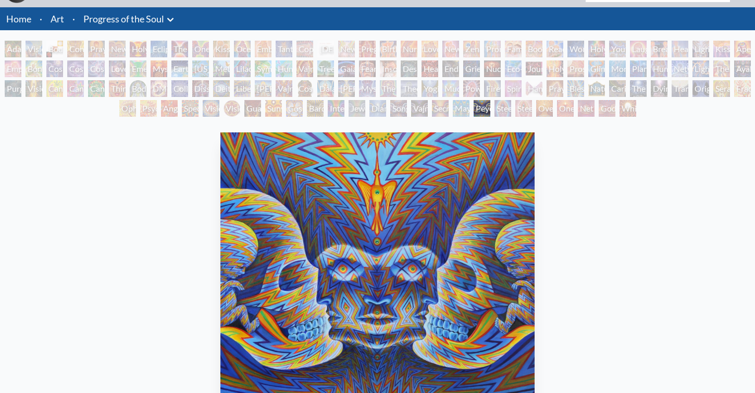
click at [337, 107] on div "Interbeing" at bounding box center [336, 108] width 17 height 17
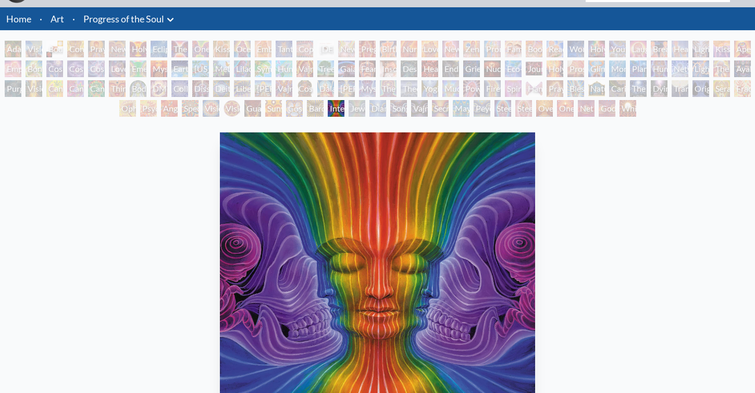
click at [370, 108] on div "Diamond Being" at bounding box center [378, 108] width 17 height 17
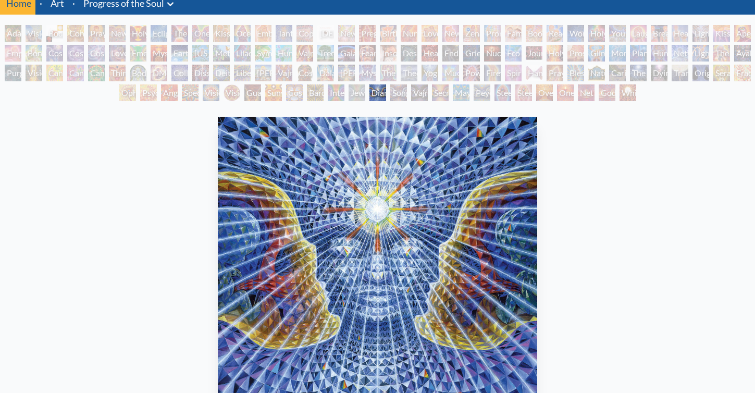
scroll to position [40, 0]
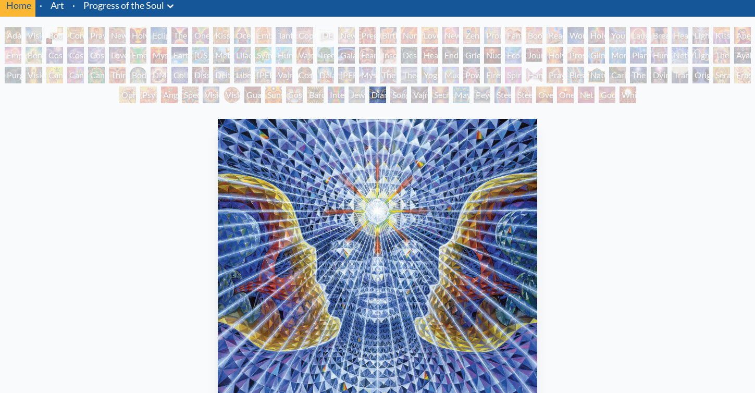
click at [363, 94] on div "Jewel Being" at bounding box center [357, 95] width 17 height 17
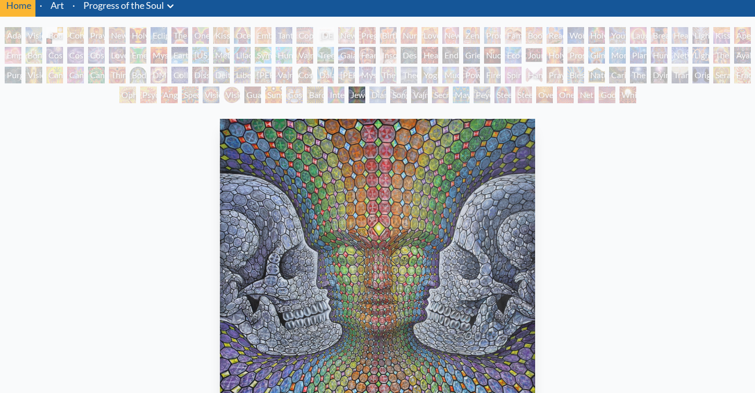
click at [441, 91] on div "Secret Writing Being" at bounding box center [440, 95] width 17 height 17
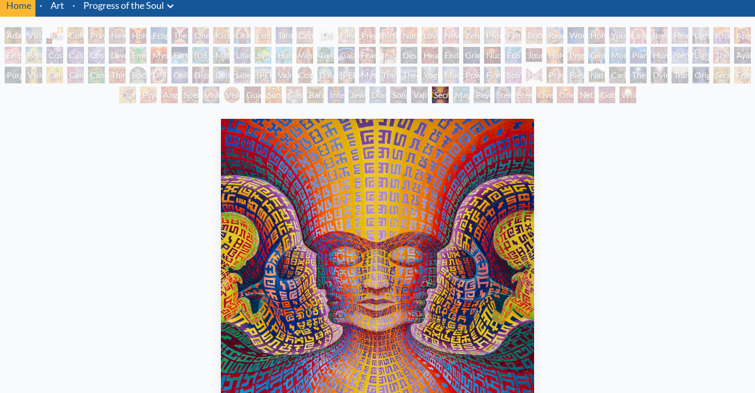
click at [461, 90] on div "Mayan Being" at bounding box center [461, 95] width 17 height 17
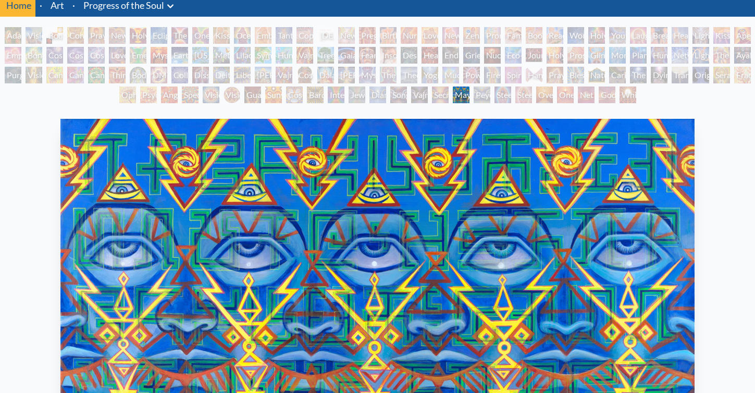
click at [480, 95] on div "Peyote Being" at bounding box center [482, 95] width 17 height 17
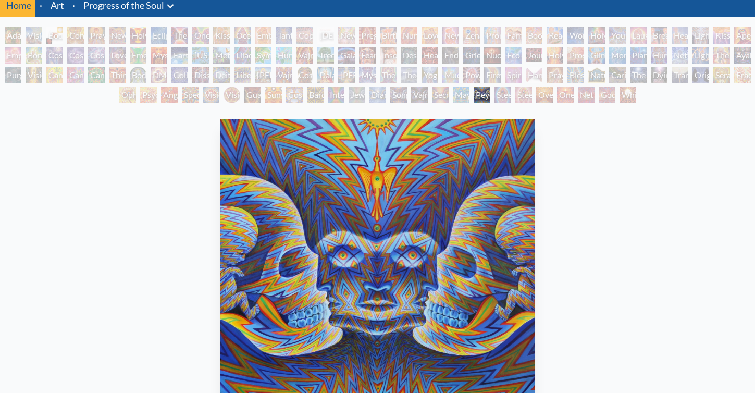
click at [498, 55] on div "Nuclear Crucifixion" at bounding box center [492, 55] width 17 height 17
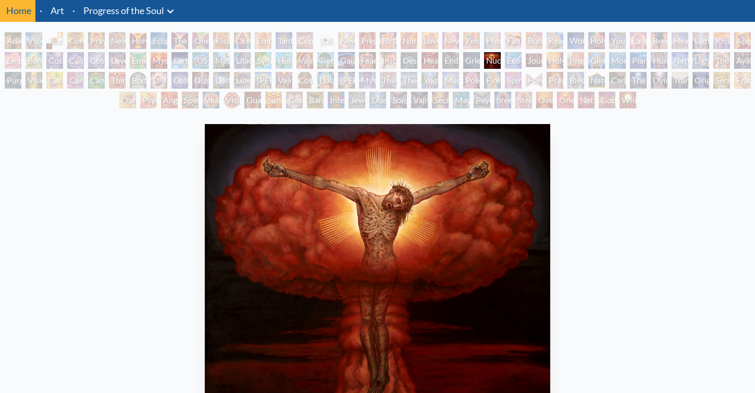
scroll to position [24, 0]
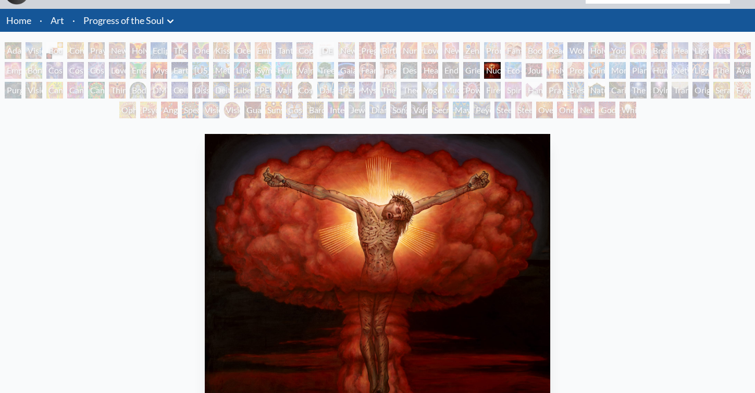
click at [500, 49] on div "Promise" at bounding box center [492, 50] width 17 height 17
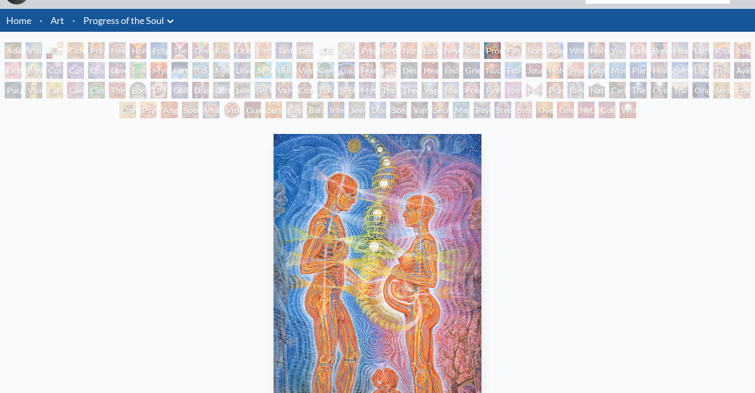
click at [272, 49] on div "Embracing" at bounding box center [263, 50] width 17 height 17
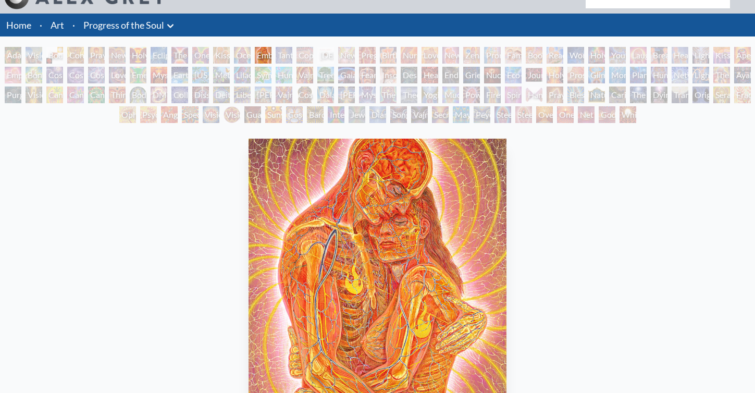
scroll to position [16, 0]
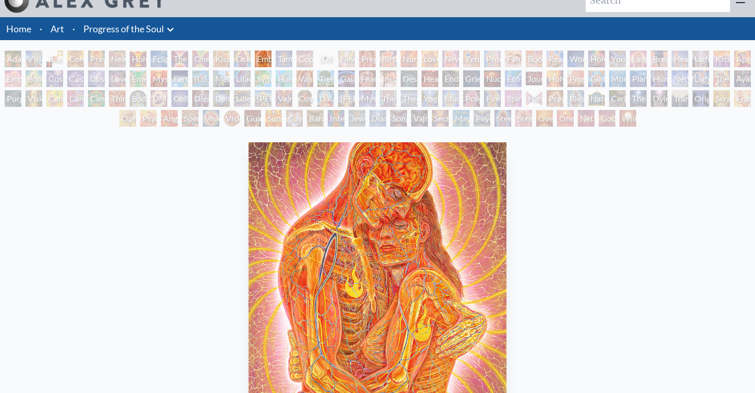
click at [188, 59] on div "The Kiss" at bounding box center [179, 59] width 17 height 17
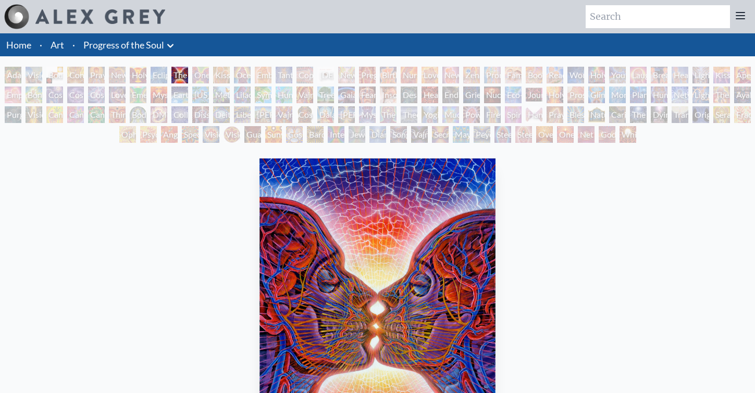
click at [243, 76] on div "Ocean of Love Bliss" at bounding box center [242, 75] width 17 height 17
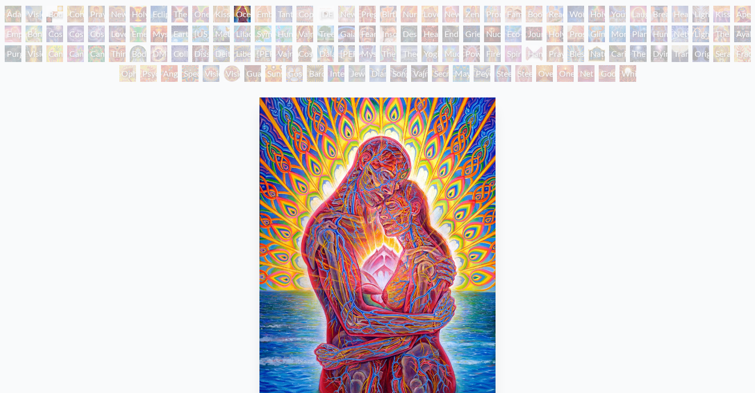
scroll to position [7, 0]
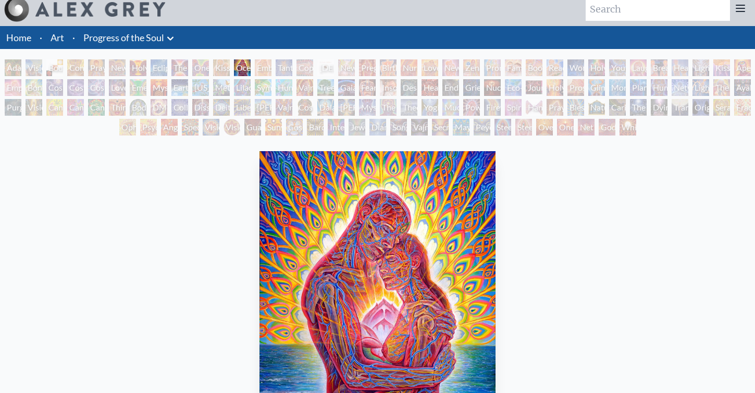
click at [272, 70] on div "Embracing" at bounding box center [263, 67] width 17 height 17
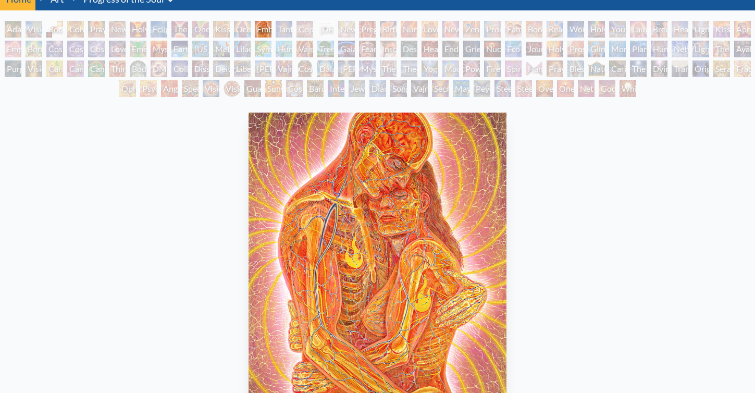
scroll to position [29, 0]
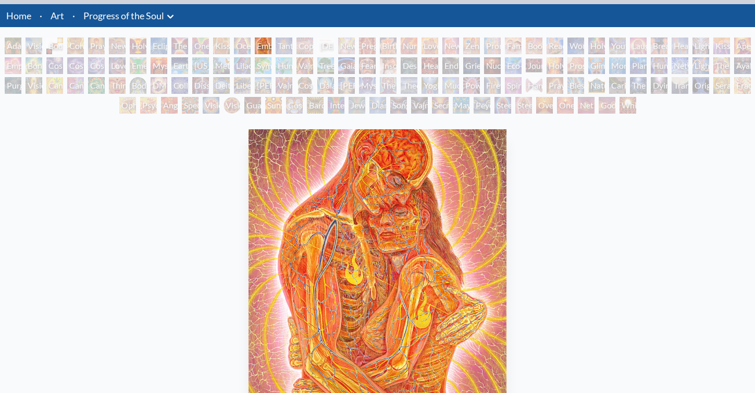
click at [159, 48] on div "Eclipse" at bounding box center [159, 46] width 17 height 17
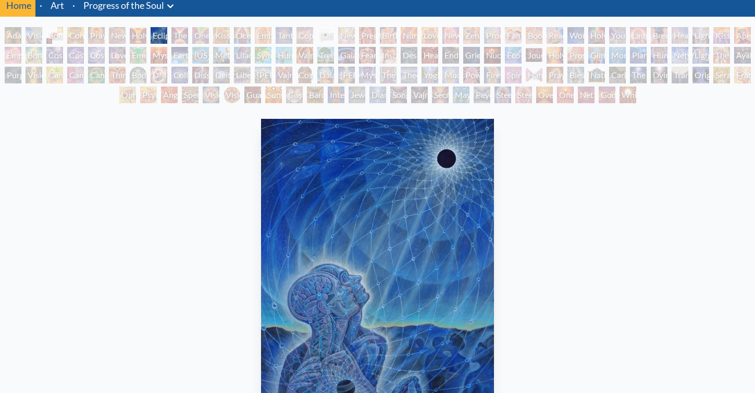
scroll to position [37, 0]
